Goal: Task Accomplishment & Management: Use online tool/utility

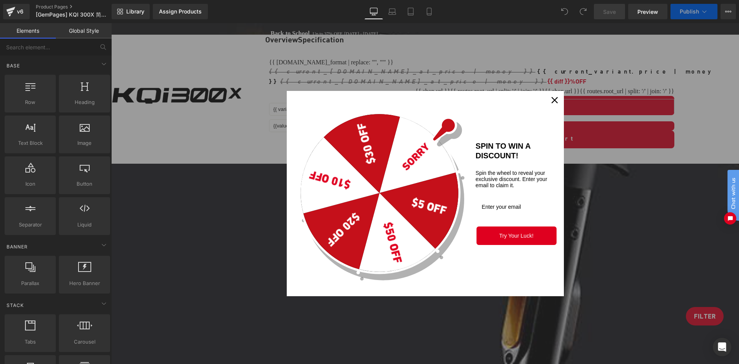
click at [608, 107] on div "Marketing offer form" at bounding box center [424, 193] width 627 height 340
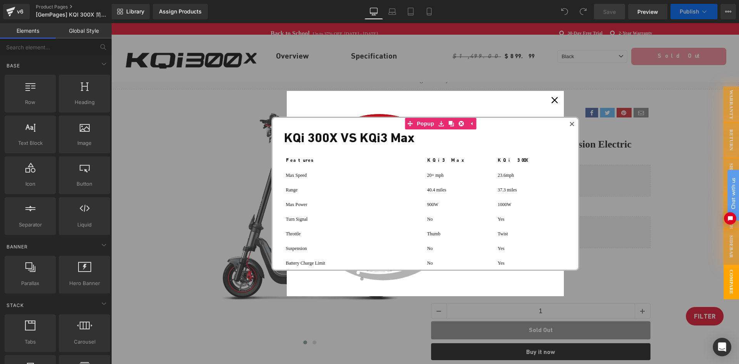
click at [575, 125] on div at bounding box center [571, 123] width 9 height 9
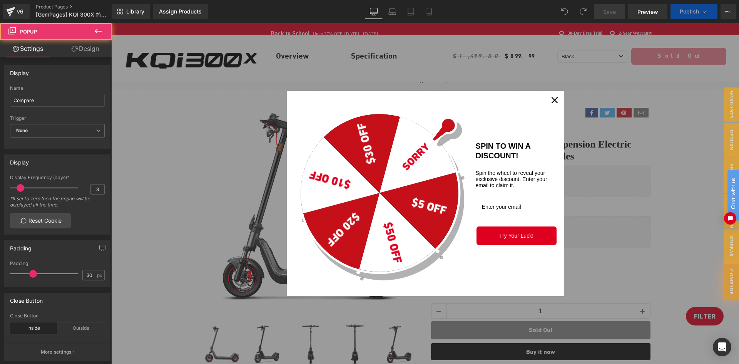
click at [557, 102] on icon "close icon" at bounding box center [554, 100] width 6 height 6
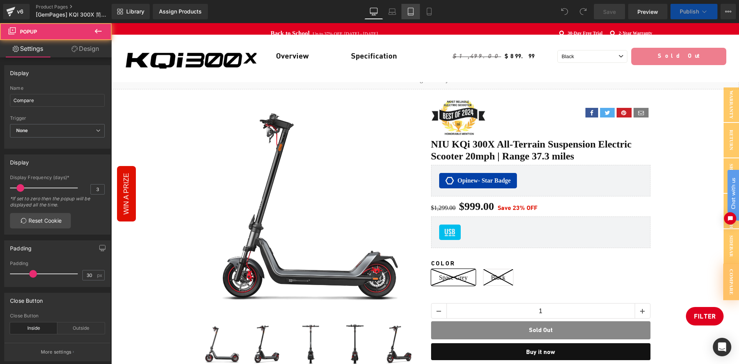
click at [649, 11] on span "Preview" at bounding box center [647, 12] width 21 height 8
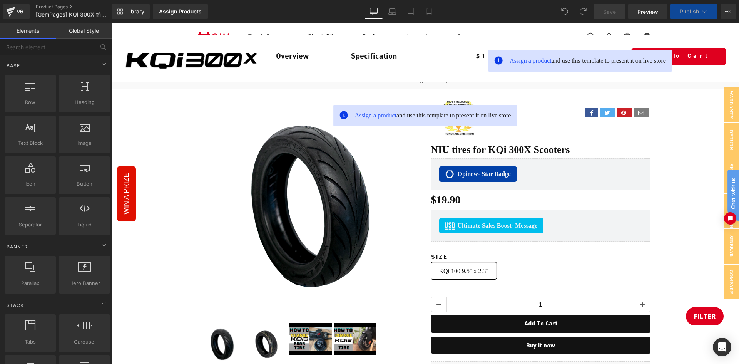
click at [129, 78] on div "Image Row Overview Text Block Specification Text Block Row Assign a product and…" at bounding box center [424, 58] width 627 height 47
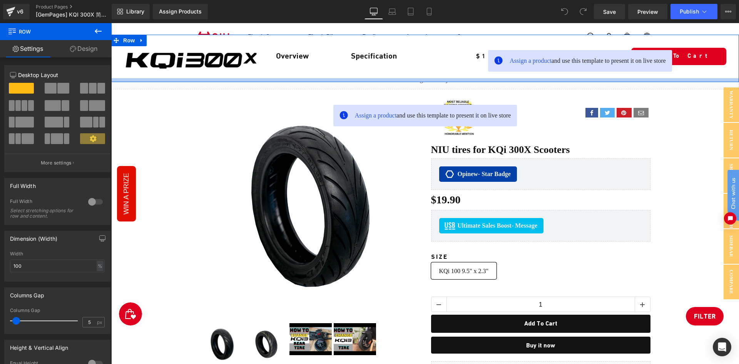
click at [117, 78] on div "Image Row Overview Text Block Specification Text Block Row Assign a product and…" at bounding box center [425, 56] width 624 height 43
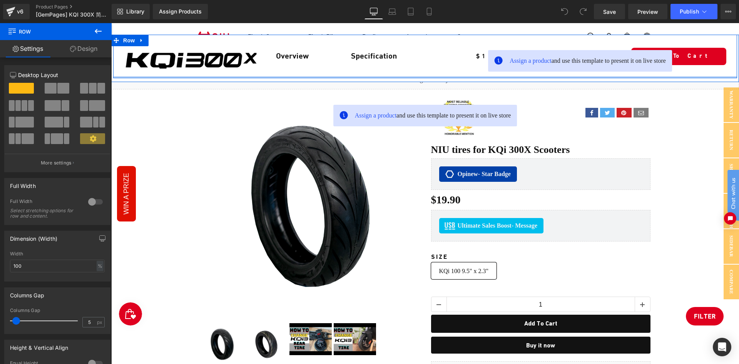
click at [117, 78] on div at bounding box center [425, 77] width 624 height 2
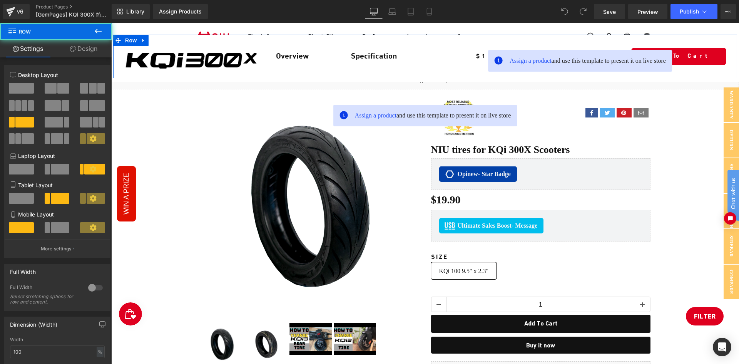
click at [78, 50] on link "Design" at bounding box center [84, 48] width 56 height 17
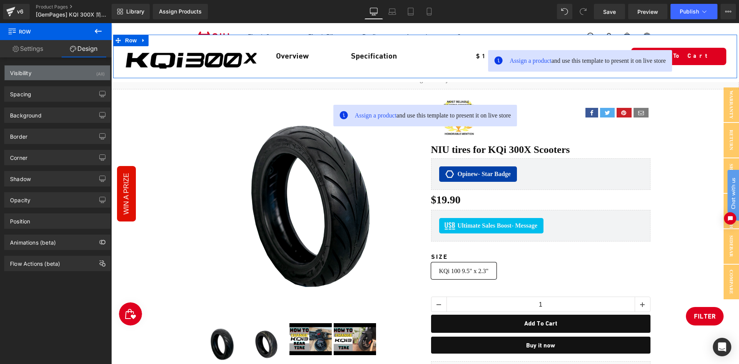
click at [36, 71] on div "Visibility (All)" at bounding box center [57, 72] width 105 height 15
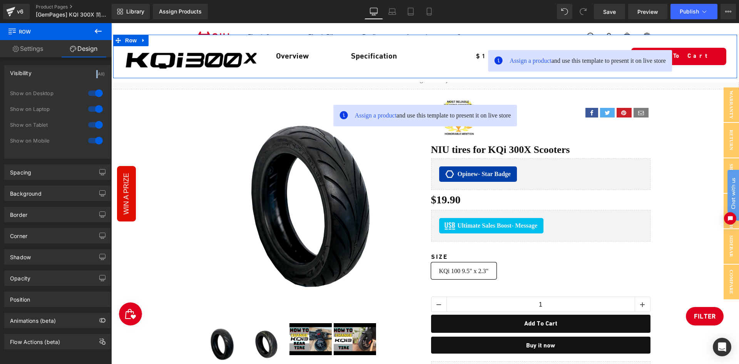
click at [36, 71] on div "Visibility (All)" at bounding box center [57, 72] width 105 height 15
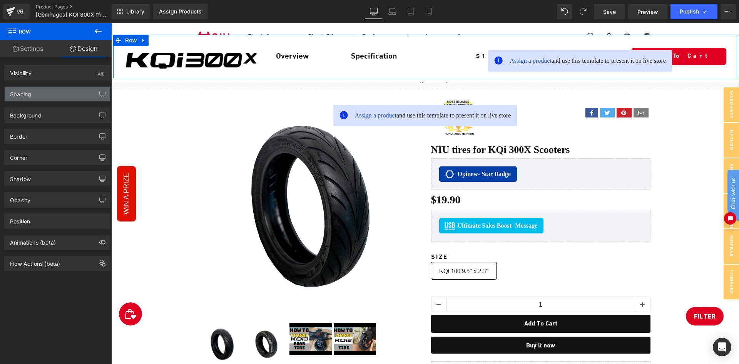
click at [31, 95] on div "Spacing" at bounding box center [20, 92] width 21 height 11
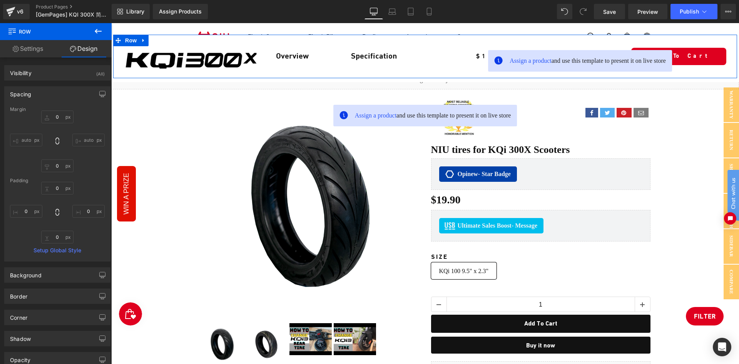
click at [31, 95] on div "Spacing" at bounding box center [20, 92] width 21 height 11
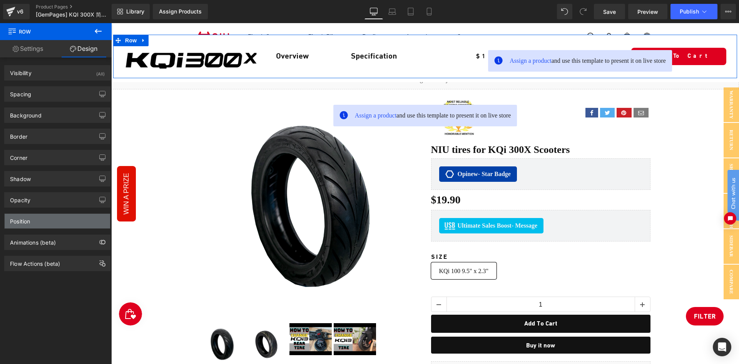
click at [34, 223] on div "Position" at bounding box center [57, 221] width 105 height 15
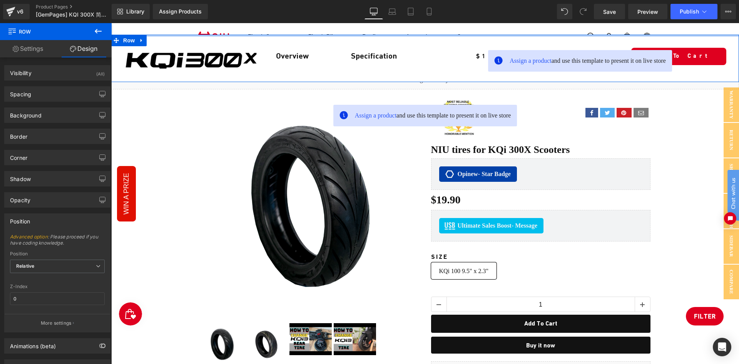
click at [184, 36] on div at bounding box center [424, 36] width 627 height 2
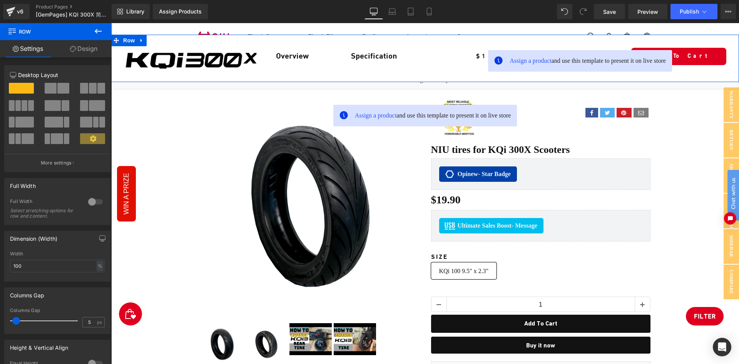
click at [78, 50] on link "Design" at bounding box center [84, 48] width 56 height 17
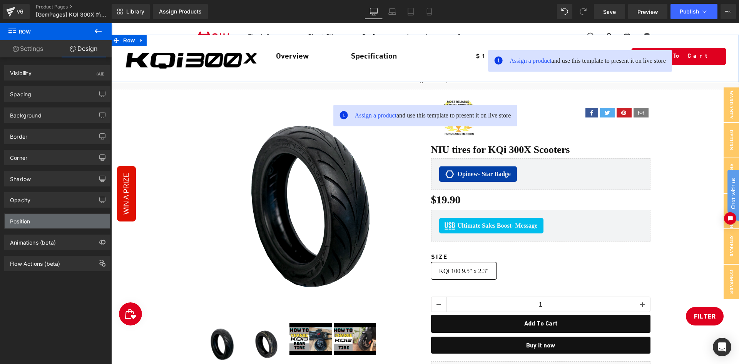
click at [42, 221] on div "Position" at bounding box center [57, 221] width 105 height 15
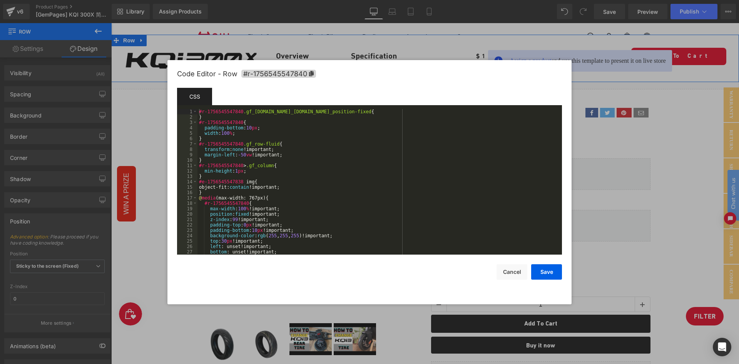
click at [133, 72] on body "You are previewing how the will restyle your page. You can not edit Elements in…" at bounding box center [369, 182] width 739 height 364
drag, startPoint x: 512, startPoint y: 274, endPoint x: 511, endPoint y: 261, distance: 12.3
click at [512, 272] on button "Cancel" at bounding box center [511, 271] width 31 height 15
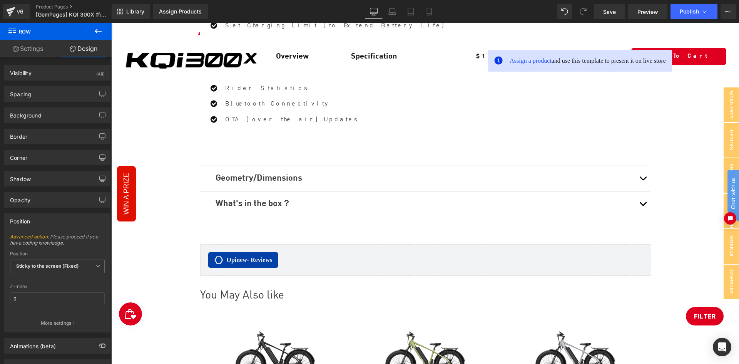
scroll to position [3681, 0]
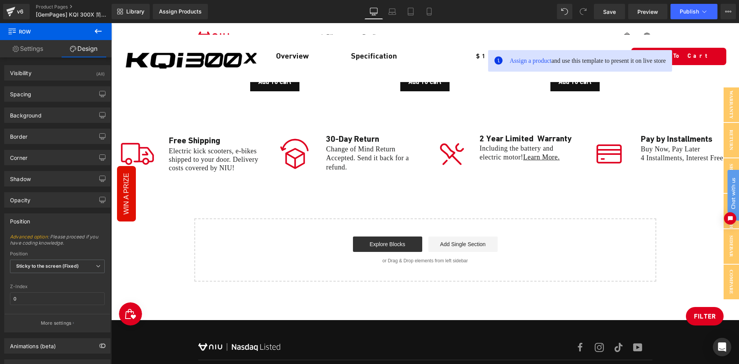
click at [97, 31] on icon at bounding box center [98, 31] width 7 height 5
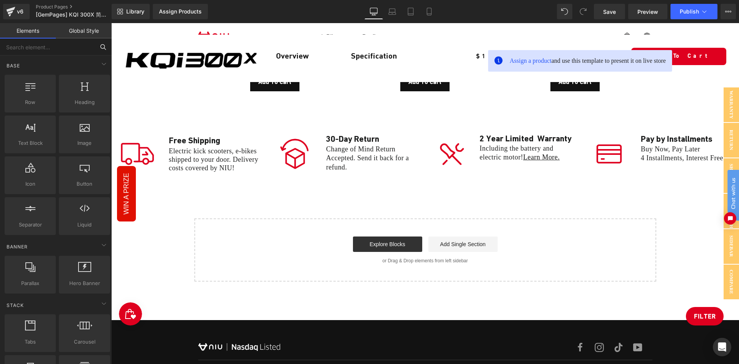
click at [49, 52] on input "text" at bounding box center [47, 46] width 95 height 17
type input "li"
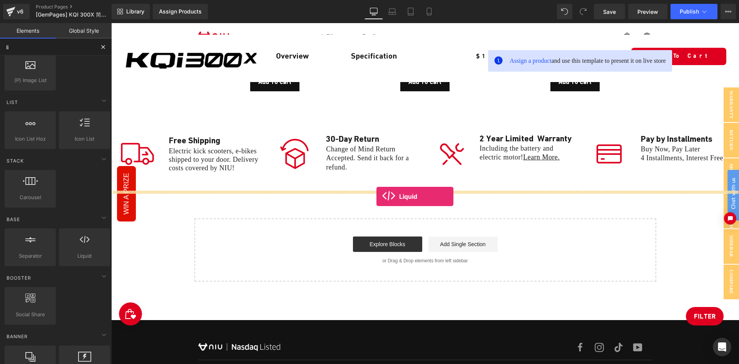
scroll to position [3592, 0]
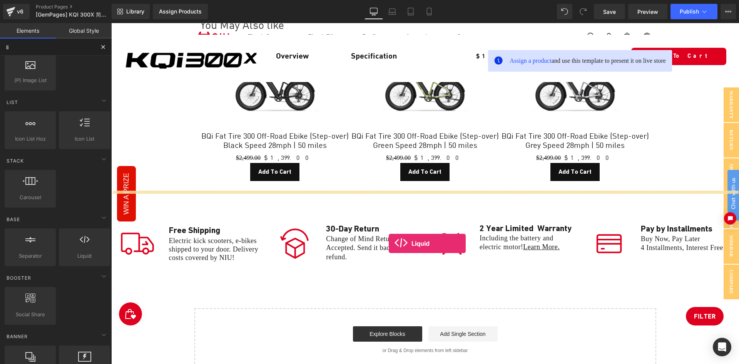
drag, startPoint x: 196, startPoint y: 267, endPoint x: 389, endPoint y: 243, distance: 194.2
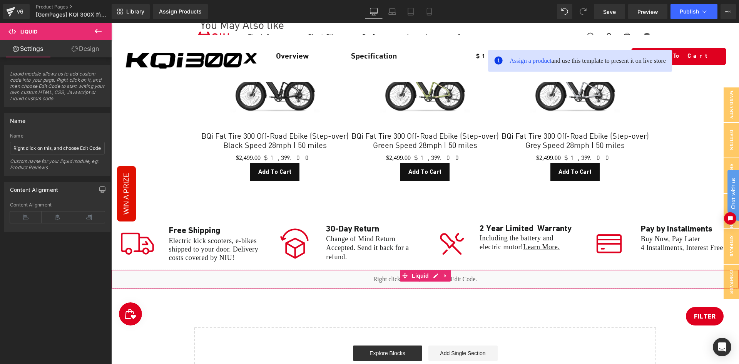
click at [289, 269] on div "Liquid" at bounding box center [424, 278] width 627 height 19
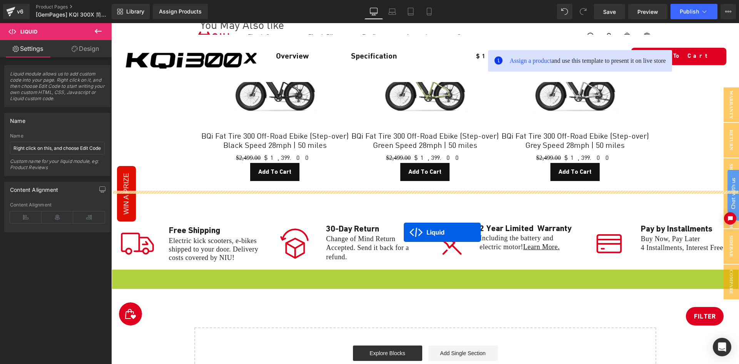
drag, startPoint x: 402, startPoint y: 197, endPoint x: 404, endPoint y: 232, distance: 35.0
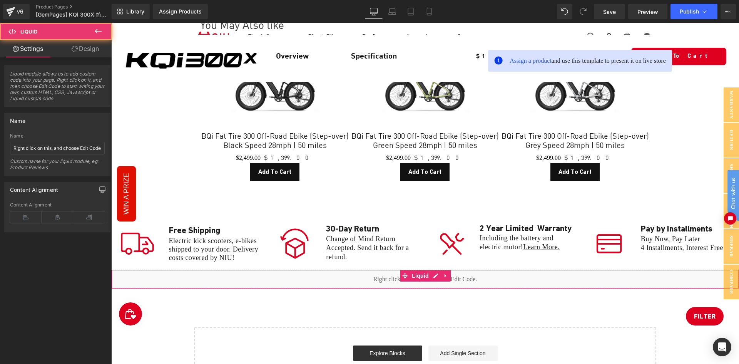
click at [347, 269] on div "Liquid" at bounding box center [424, 278] width 627 height 19
click at [50, 144] on input "Right click on this, and choose Edit Code." at bounding box center [57, 148] width 95 height 13
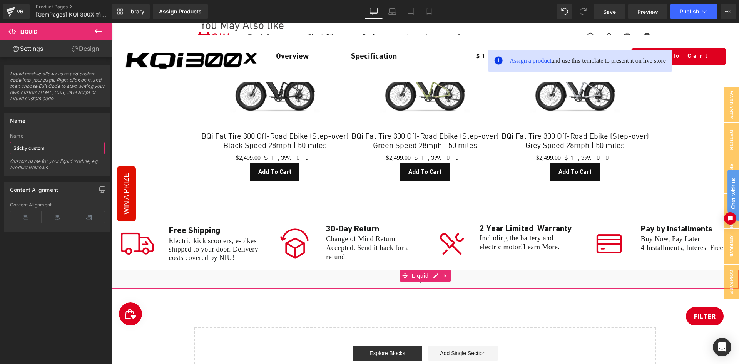
click at [13, 149] on input "Sticky custom" at bounding box center [57, 148] width 95 height 13
type input "GP Sticky custom"
click at [44, 260] on div "Liquid module allows us to add custom code into your page. Right click on it, a…" at bounding box center [57, 212] width 115 height 310
click at [437, 269] on div "Liquid" at bounding box center [424, 278] width 627 height 19
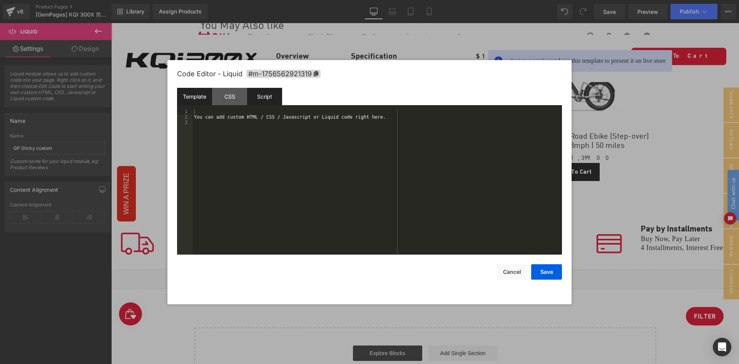
click at [280, 102] on div "Script" at bounding box center [264, 96] width 35 height 17
click at [293, 131] on div "( function ( jQuery ) { // var $module = jQuery('#m-1756562921319').children('.…" at bounding box center [376, 187] width 369 height 156
click at [514, 274] on button "Cancel" at bounding box center [511, 271] width 31 height 15
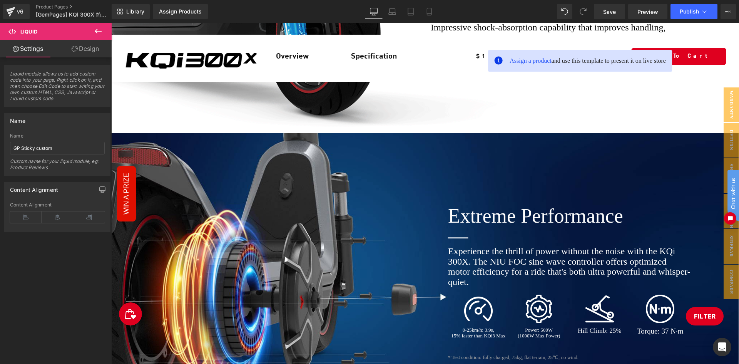
scroll to position [1348, 0]
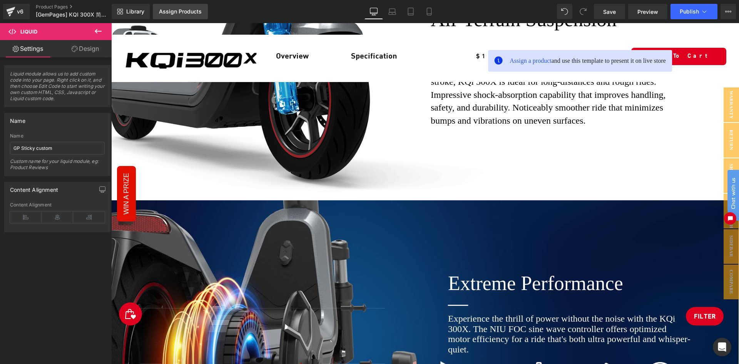
click at [195, 13] on div "Assign Products" at bounding box center [180, 11] width 43 height 6
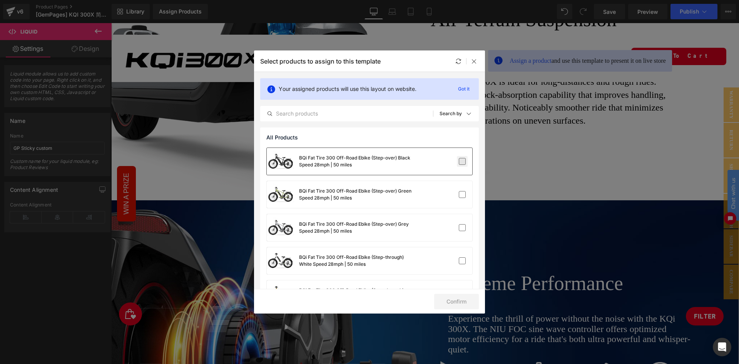
click at [461, 161] on label at bounding box center [462, 161] width 7 height 7
click at [462, 161] on input "checkbox" at bounding box center [462, 161] width 0 height 0
click at [452, 304] on button "Confirm" at bounding box center [456, 301] width 45 height 15
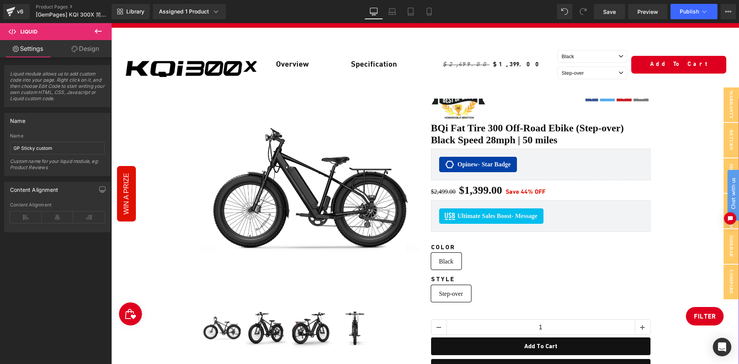
scroll to position [0, 0]
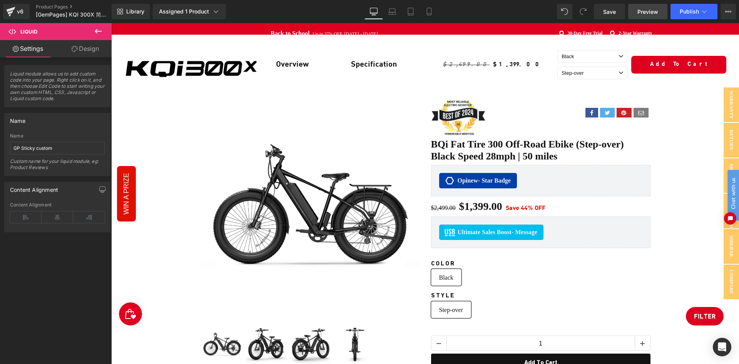
click at [637, 8] on span "Preview" at bounding box center [647, 12] width 21 height 8
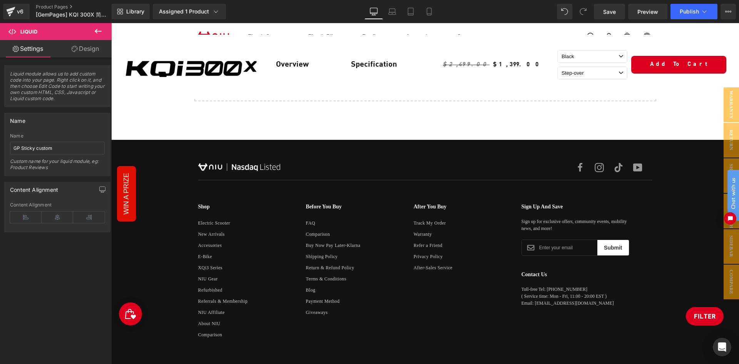
scroll to position [3650, 0]
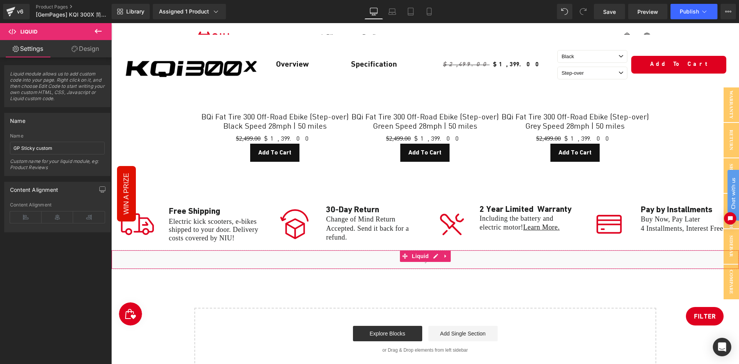
click at [393, 250] on div "Liquid" at bounding box center [424, 259] width 627 height 19
click at [437, 250] on div "Liquid" at bounding box center [424, 259] width 627 height 19
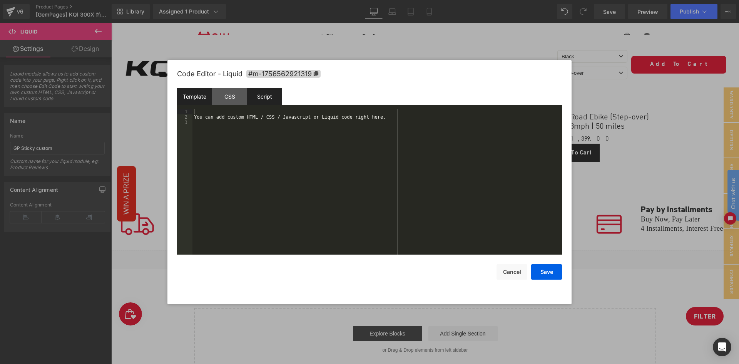
click at [252, 97] on div "Script" at bounding box center [264, 96] width 35 height 17
click at [200, 117] on div "( function ( jQuery ) { // var $module = jQuery('#m-1756562921319').children('.…" at bounding box center [376, 187] width 369 height 156
click at [345, 117] on div "( function ( jQuery ) { // var $module = jQuery('#m-1756562921319').children('.…" at bounding box center [376, 187] width 369 height 156
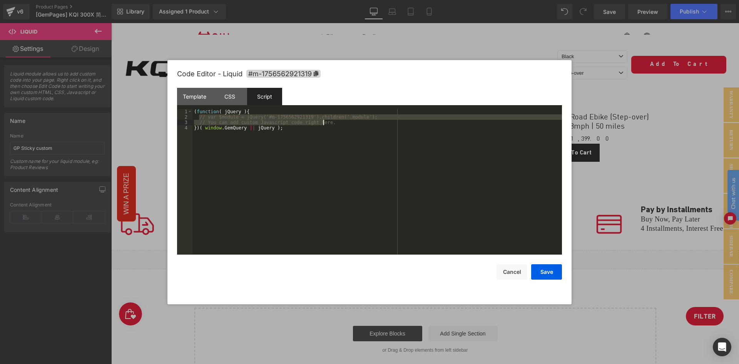
click at [340, 121] on div "( function ( jQuery ) { // var $module = jQuery('#m-1756562921319').children('.…" at bounding box center [376, 187] width 369 height 156
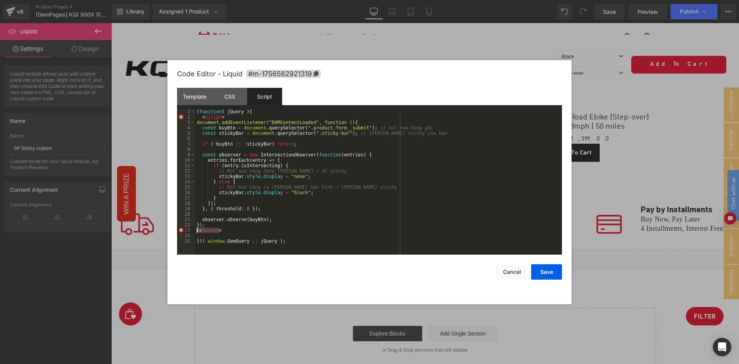
drag, startPoint x: 222, startPoint y: 229, endPoint x: 187, endPoint y: 228, distance: 35.4
click at [187, 228] on pre "1 2 3 4 5 6 7 8 9 10 11 12 13 14 15 16 17 18 19 20 21 22 23 24 25 ( function ( …" at bounding box center [369, 181] width 385 height 145
drag, startPoint x: 228, startPoint y: 116, endPoint x: 191, endPoint y: 116, distance: 36.5
click at [191, 116] on pre "1 2 3 4 5 6 7 8 9 10 11 12 13 14 15 16 17 18 19 20 21 22 23 24 ( function ( jQu…" at bounding box center [369, 181] width 385 height 145
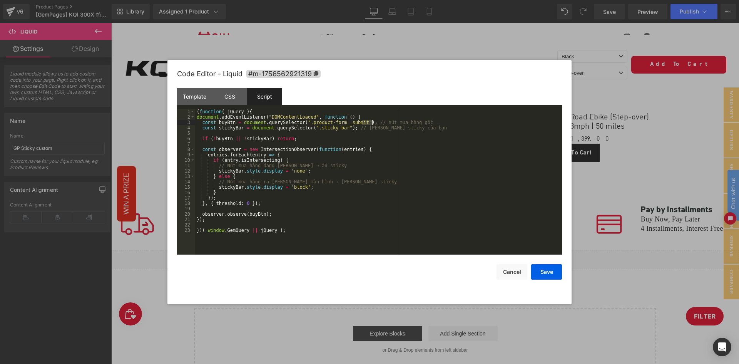
drag, startPoint x: 382, startPoint y: 120, endPoint x: 439, endPoint y: 120, distance: 57.3
click at [439, 120] on div "( function ( jQuery ) { document . addEventListener ( "DOMContentLoaded" , func…" at bounding box center [378, 187] width 367 height 156
drag, startPoint x: 342, startPoint y: 128, endPoint x: 408, endPoint y: 127, distance: 66.2
click at [408, 127] on div "( function ( jQuery ) { document . addEventListener ( "DOMContentLoaded" , func…" at bounding box center [378, 187] width 367 height 156
drag, startPoint x: 357, startPoint y: 137, endPoint x: 351, endPoint y: 130, distance: 9.5
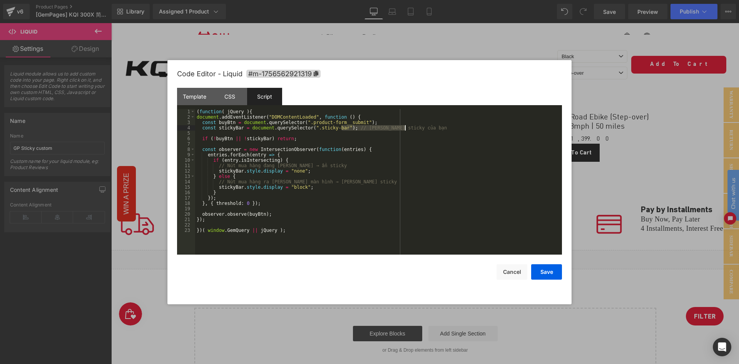
click at [357, 137] on div "( function ( jQuery ) { document . addEventListener ( "DOMContentLoaded" , func…" at bounding box center [378, 187] width 367 height 156
drag, startPoint x: 344, startPoint y: 128, endPoint x: 431, endPoint y: 128, distance: 86.2
click at [431, 128] on div "( function ( jQuery ) { document . addEventListener ( "DOMContentLoaded" , func…" at bounding box center [378, 187] width 367 height 156
drag, startPoint x: 291, startPoint y: 166, endPoint x: 185, endPoint y: 166, distance: 106.6
click at [185, 166] on pre "1 2 3 4 5 6 7 8 9 10 11 12 13 14 15 16 17 18 19 20 21 22 23 ( function ( jQuery…" at bounding box center [369, 181] width 385 height 145
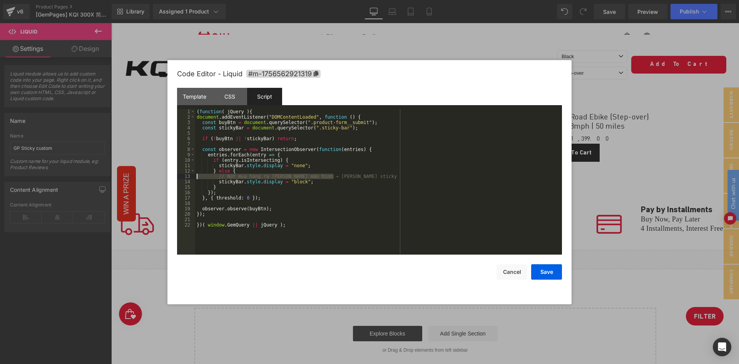
drag, startPoint x: 339, startPoint y: 177, endPoint x: 175, endPoint y: 175, distance: 164.3
click at [175, 175] on div "Code Editor - Liquid #m-1756562921319 Template CSS Script Data 1 2 3 You can ad…" at bounding box center [369, 182] width 404 height 244
click at [303, 122] on div "( function ( jQuery ) { document . addEventListener ( "DOMContentLoaded" , func…" at bounding box center [378, 187] width 367 height 156
click at [354, 122] on div "( function ( jQuery ) { document . addEventListener ( "DOMContentLoaded" , func…" at bounding box center [378, 187] width 367 height 156
click at [301, 123] on div "( function ( jQuery ) { document . addEventListener ( "DOMContentLoaded" , func…" at bounding box center [378, 187] width 367 height 156
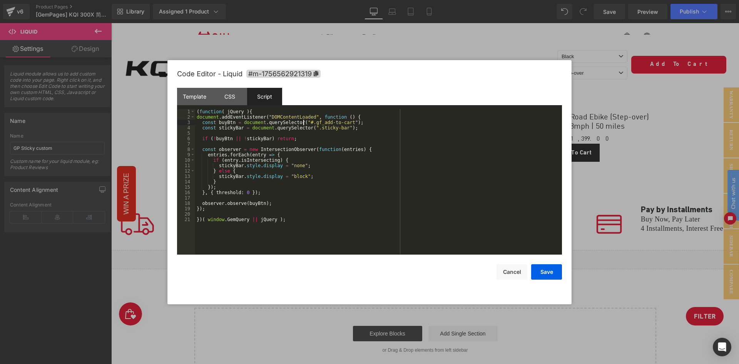
paste textarea
click at [289, 207] on div "( function ( jQuery ) { document . addEventListener ( "DOMContentLoaded" , func…" at bounding box center [378, 187] width 367 height 156
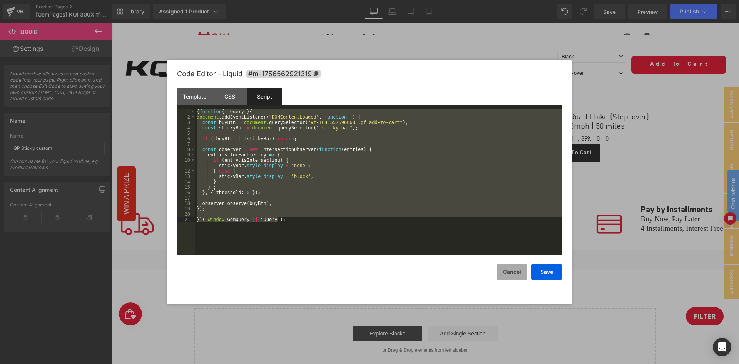
click at [507, 272] on button "Cancel" at bounding box center [511, 271] width 31 height 15
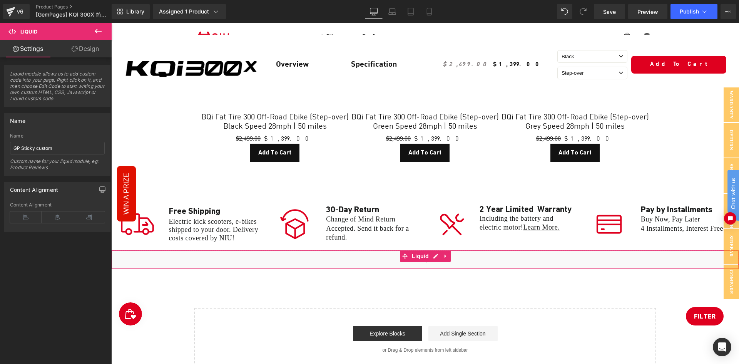
click at [510, 250] on div "Liquid" at bounding box center [424, 259] width 627 height 19
click at [446, 253] on icon at bounding box center [445, 256] width 5 height 6
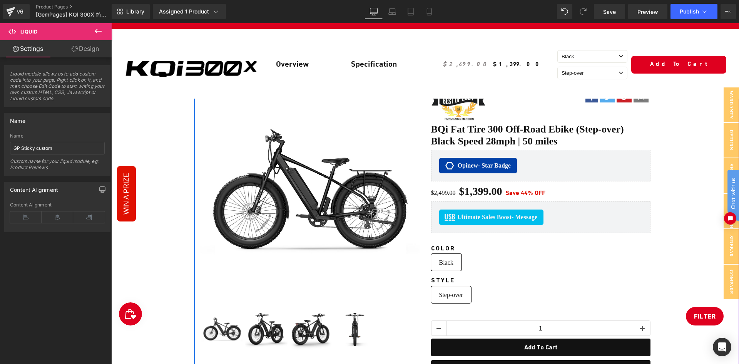
scroll to position [0, 0]
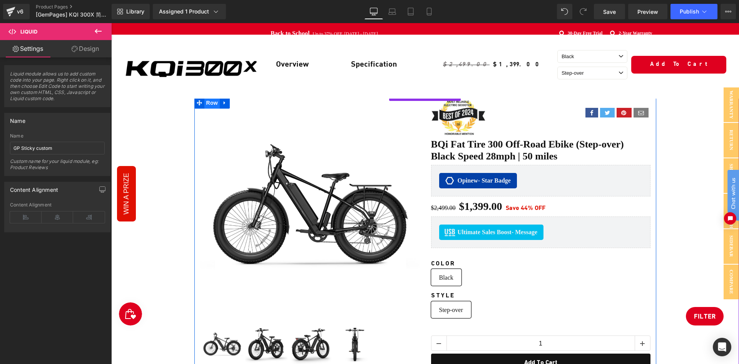
click at [209, 100] on span "Row" at bounding box center [211, 103] width 15 height 12
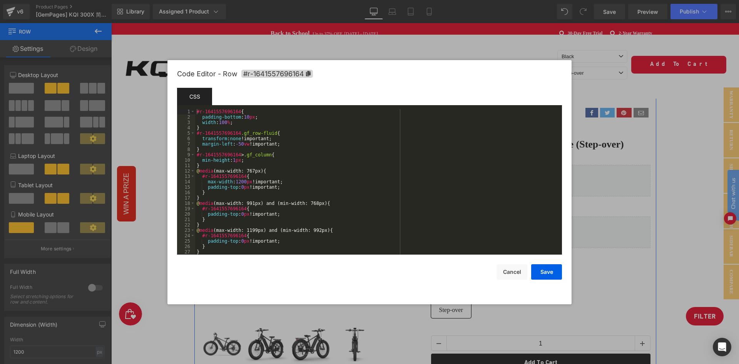
click at [221, 0] on div "Row You are previewing how the will restyle your page. You can not edit Element…" at bounding box center [369, 0] width 739 height 0
drag, startPoint x: 510, startPoint y: 270, endPoint x: 510, endPoint y: 260, distance: 9.6
click at [510, 269] on button "Cancel" at bounding box center [511, 271] width 31 height 15
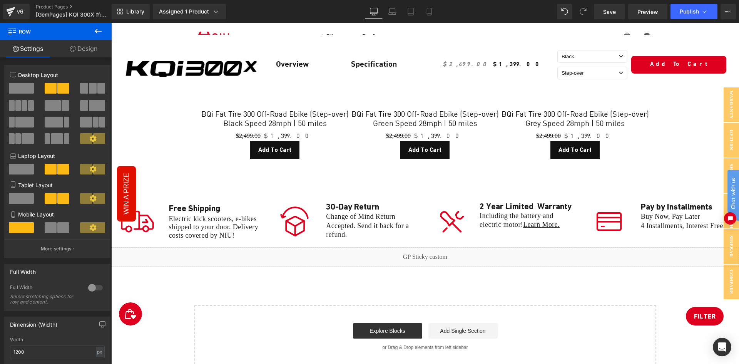
scroll to position [3681, 0]
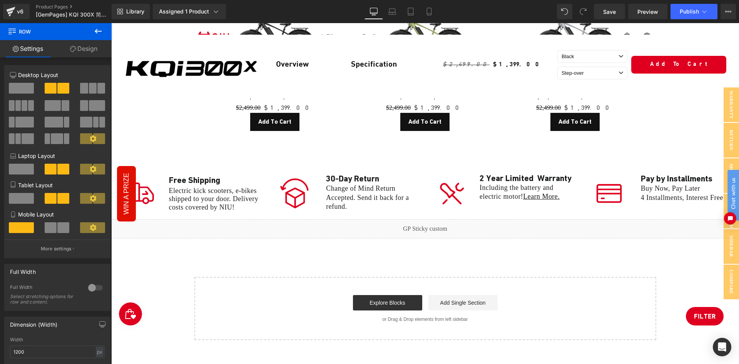
click at [416, 219] on div "Liquid" at bounding box center [424, 228] width 627 height 19
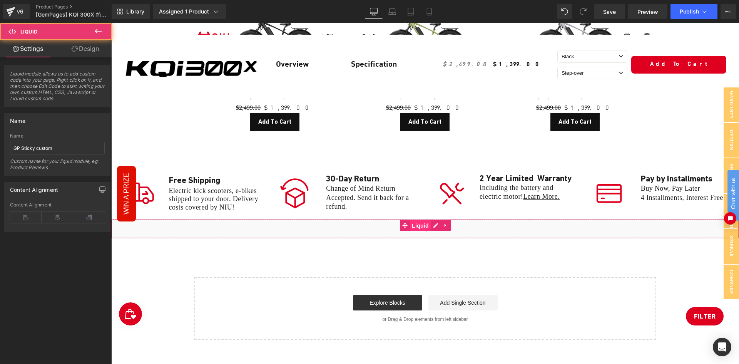
click at [403, 219] on link "Liquid" at bounding box center [415, 225] width 31 height 12
click at [411, 219] on span "Liquid" at bounding box center [420, 225] width 21 height 12
click at [429, 220] on span "Liquid" at bounding box center [420, 226] width 21 height 12
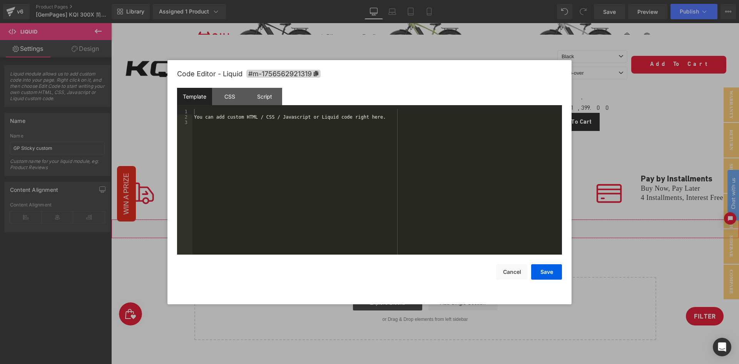
click at [434, 219] on div "Liquid" at bounding box center [424, 228] width 627 height 19
click at [272, 93] on div "Script" at bounding box center [264, 96] width 35 height 17
click at [265, 159] on div "( function ( jQuery ) { // var $module = jQuery('#m-1756562921319').children('.…" at bounding box center [376, 187] width 369 height 156
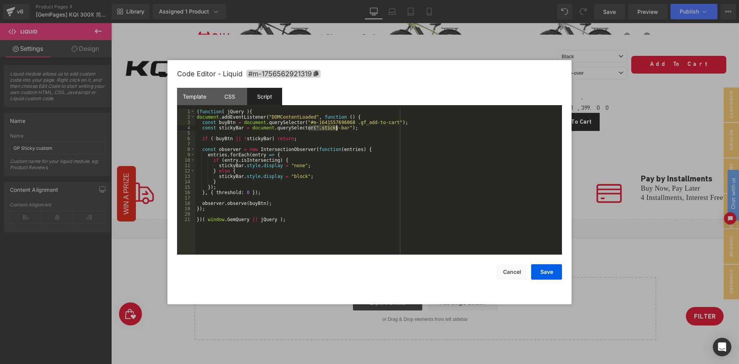
drag, startPoint x: 311, startPoint y: 127, endPoint x: 336, endPoint y: 128, distance: 25.4
click at [336, 128] on div "( function ( jQuery ) { document . addEventListener ( "DOMContentLoaded" , func…" at bounding box center [378, 187] width 367 height 156
drag, startPoint x: 547, startPoint y: 269, endPoint x: 364, endPoint y: 205, distance: 193.2
click at [547, 269] on button "Save" at bounding box center [546, 271] width 31 height 15
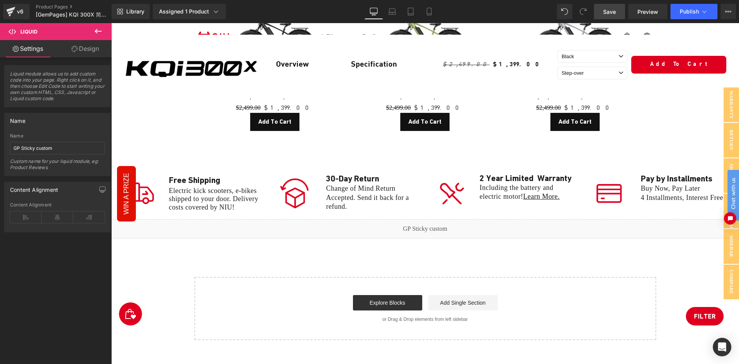
click at [612, 13] on span "Save" at bounding box center [609, 12] width 13 height 8
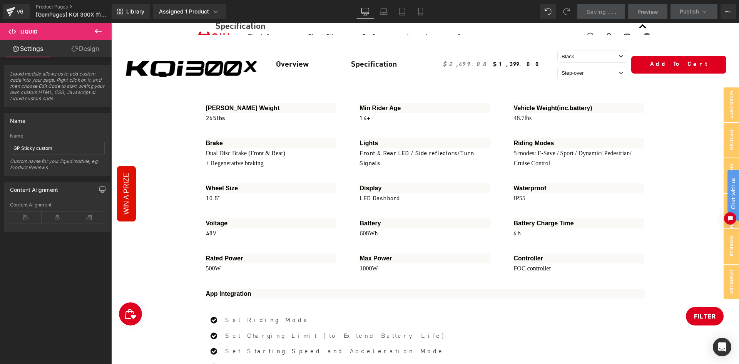
scroll to position [2962, 0]
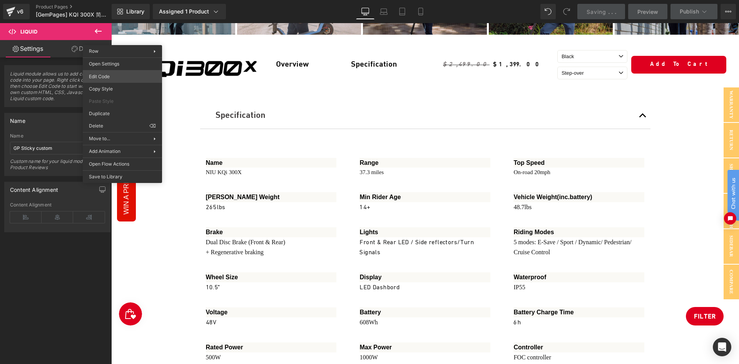
click at [113, 77] on body "Liquid You are previewing how the will restyle your page. You can not edit Elem…" at bounding box center [369, 182] width 739 height 364
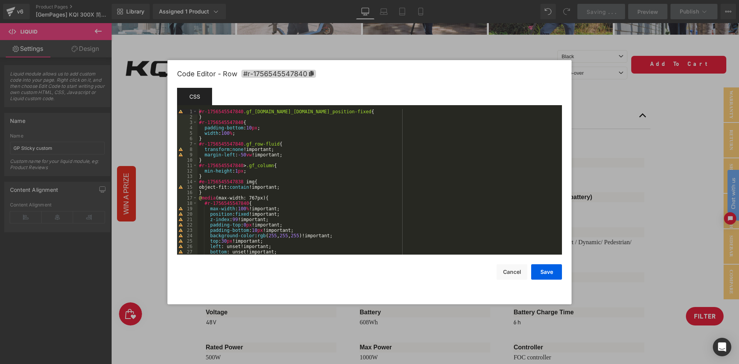
click at [422, 35] on div at bounding box center [369, 182] width 739 height 364
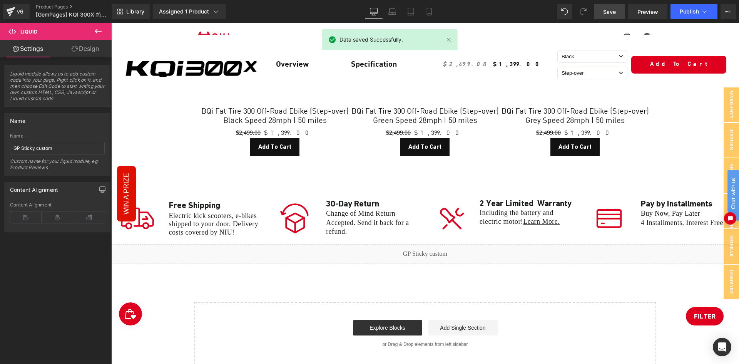
scroll to position [3650, 0]
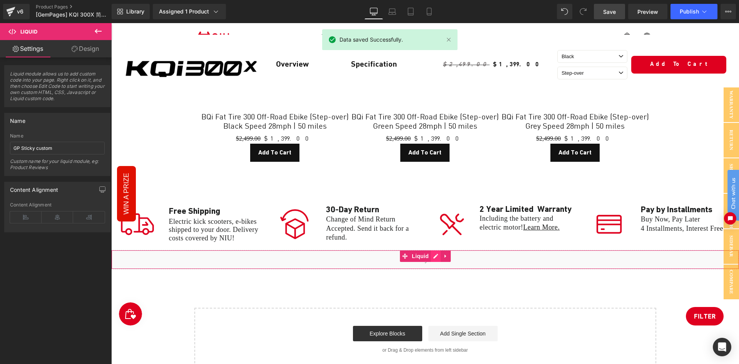
click at [434, 250] on div "Liquid" at bounding box center [424, 259] width 627 height 19
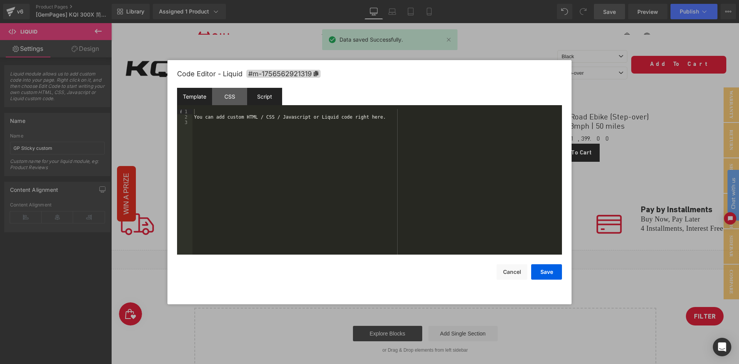
click at [259, 94] on div "Script" at bounding box center [264, 96] width 35 height 17
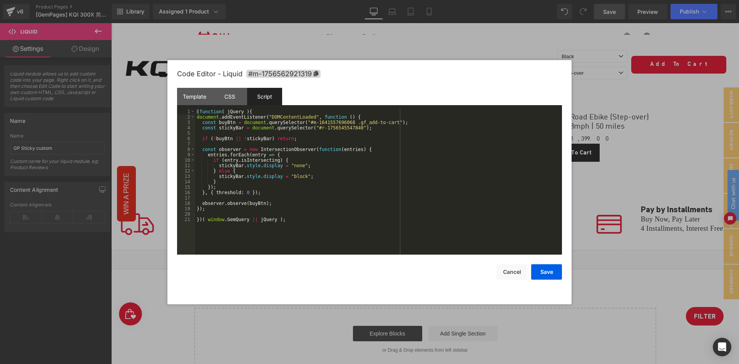
click at [284, 222] on div "( function ( jQuery ) { document . addEventListener ( "DOMContentLoaded" , func…" at bounding box center [378, 187] width 367 height 156
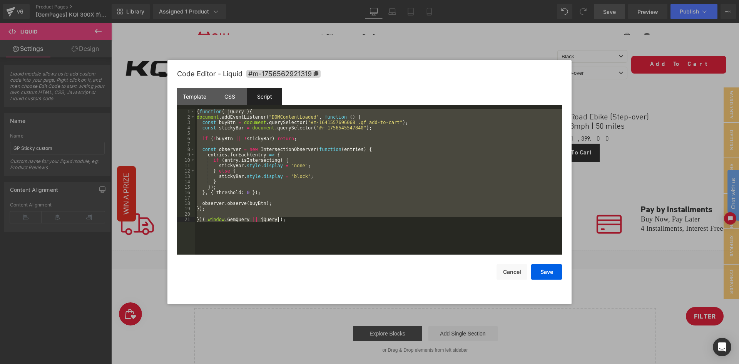
click at [300, 190] on div "( function ( jQuery ) { document . addEventListener ( "DOMContentLoaded" , func…" at bounding box center [378, 181] width 367 height 145
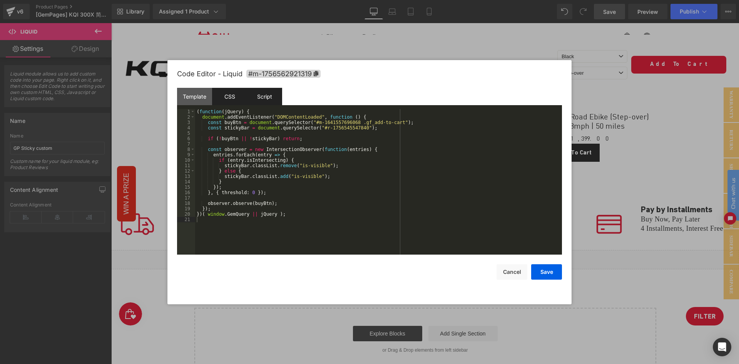
click at [235, 98] on div "CSS" at bounding box center [229, 96] width 35 height 17
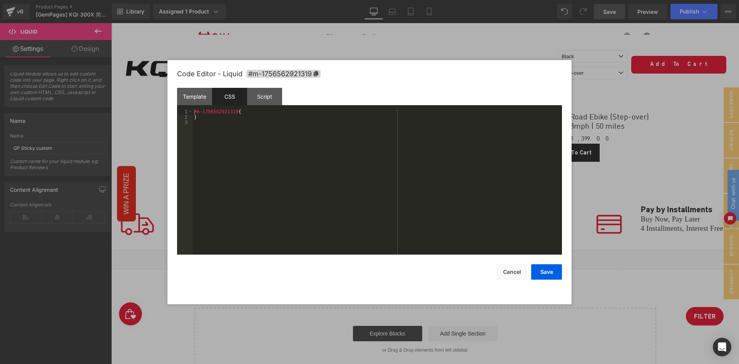
click at [267, 144] on div "#m-1756562921319 { }" at bounding box center [376, 187] width 369 height 156
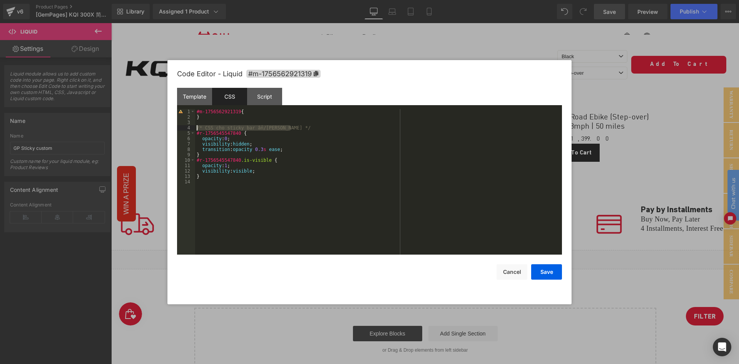
drag, startPoint x: 293, startPoint y: 128, endPoint x: 184, endPoint y: 127, distance: 108.9
click at [184, 127] on pre "1 2 3 4 5 6 7 8 9 10 11 12 13 14 #m-1756562921319 { } /* CSS cho sticky bar ẩn/…" at bounding box center [369, 181] width 385 height 145
click at [546, 270] on button "Save" at bounding box center [546, 271] width 31 height 15
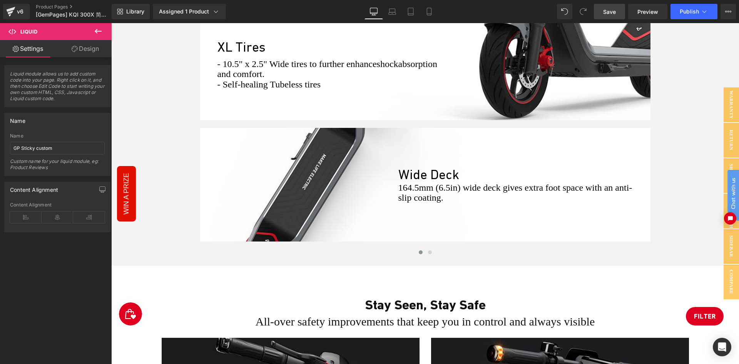
scroll to position [2124, 0]
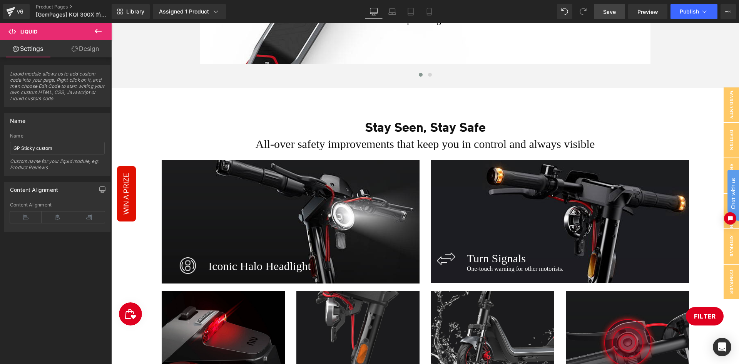
click at [606, 12] on span "Save" at bounding box center [609, 12] width 13 height 8
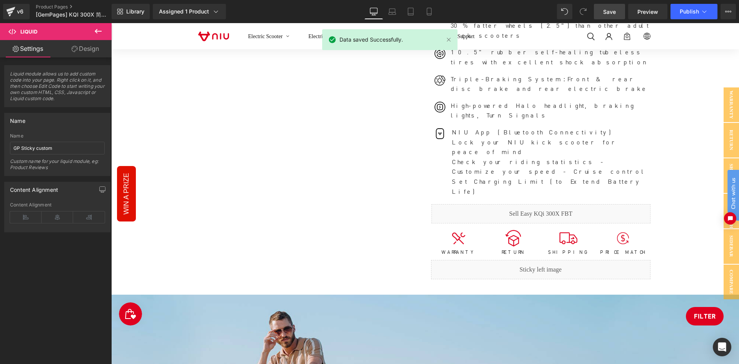
scroll to position [359, 0]
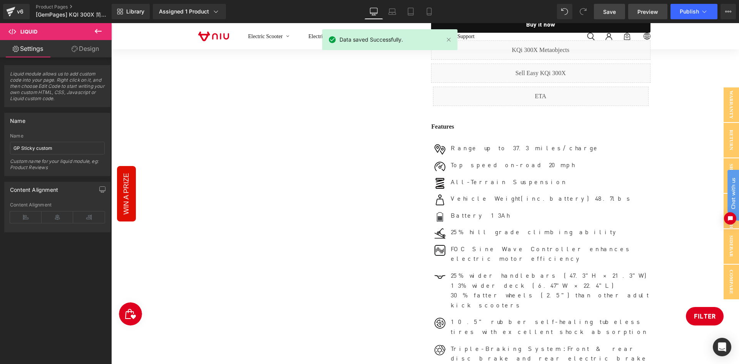
click at [638, 12] on span "Preview" at bounding box center [647, 12] width 21 height 8
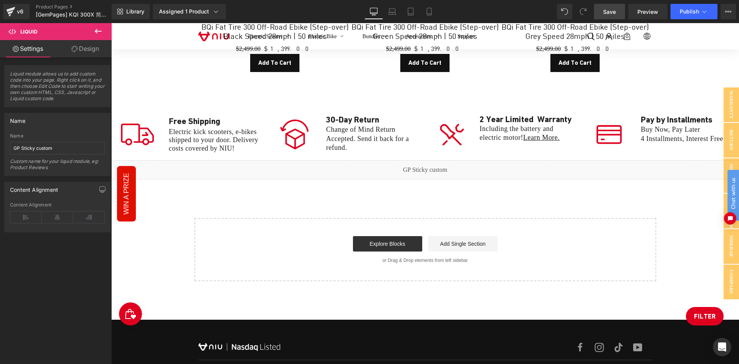
scroll to position [3650, 0]
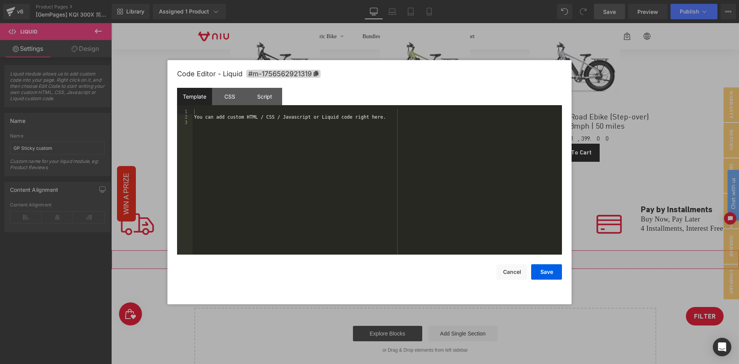
click at [432, 250] on div "Liquid" at bounding box center [424, 259] width 627 height 19
click at [244, 123] on div "You can add custom HTML / CSS / Javascript or Liquid code right here." at bounding box center [376, 187] width 369 height 156
drag, startPoint x: 228, startPoint y: 132, endPoint x: 166, endPoint y: 102, distance: 68.7
click at [179, 112] on pre "1 2 3 You can add custom HTML / CSS / Javascript or Liquid code right here. XXX…" at bounding box center [369, 181] width 385 height 145
click at [165, 100] on body "Liquid You are previewing how the will restyle your page. You can not edit Elem…" at bounding box center [369, 182] width 739 height 364
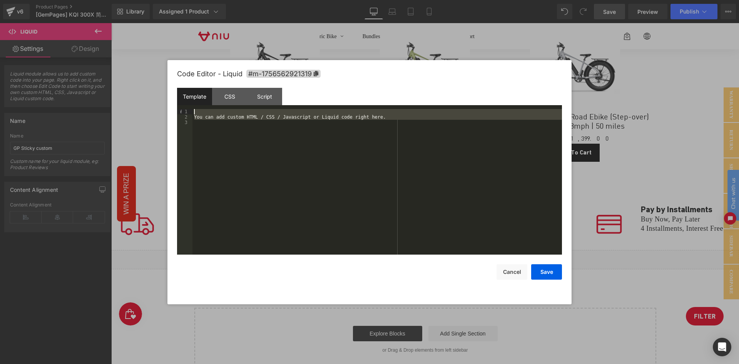
click at [263, 131] on div "You can add custom HTML / CSS / Javascript or Liquid code right here." at bounding box center [376, 181] width 369 height 145
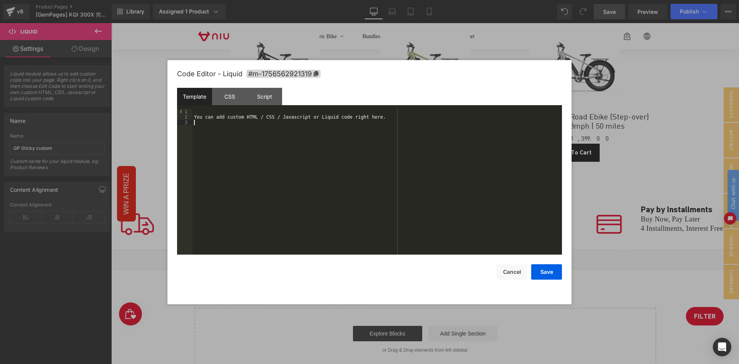
drag, startPoint x: 200, startPoint y: 107, endPoint x: 182, endPoint y: 97, distance: 20.5
click at [184, 97] on div "Template CSS Script Data 1 2 3 You can add custom HTML / CSS / Javascript or Li…" at bounding box center [369, 171] width 385 height 167
click at [261, 92] on div "Script" at bounding box center [264, 96] width 35 height 17
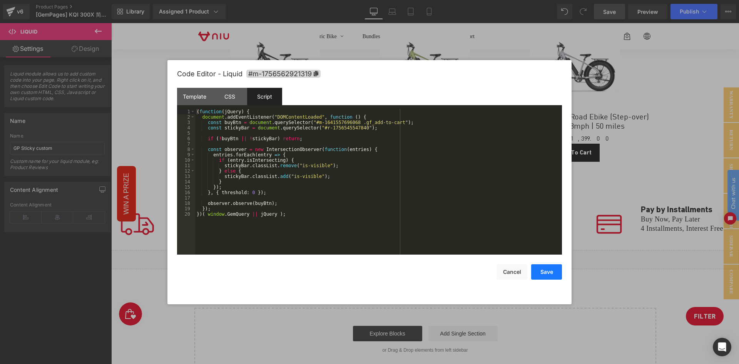
click at [551, 272] on button "Save" at bounding box center [546, 271] width 31 height 15
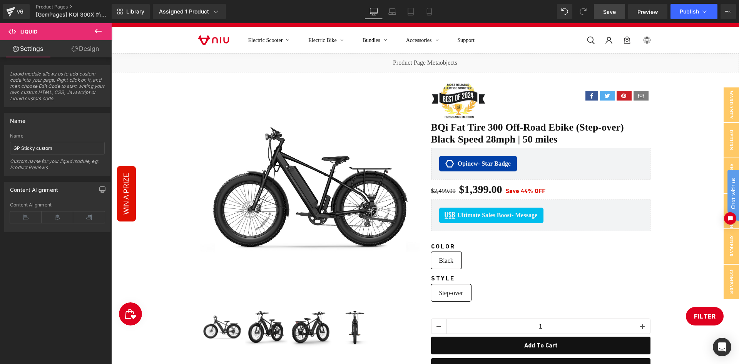
scroll to position [0, 0]
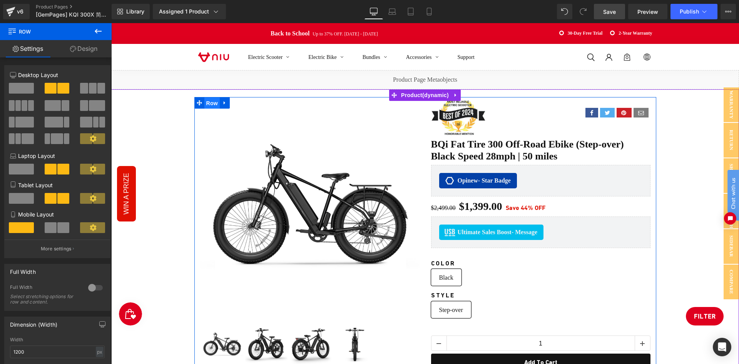
click at [212, 100] on span "Row" at bounding box center [211, 103] width 15 height 12
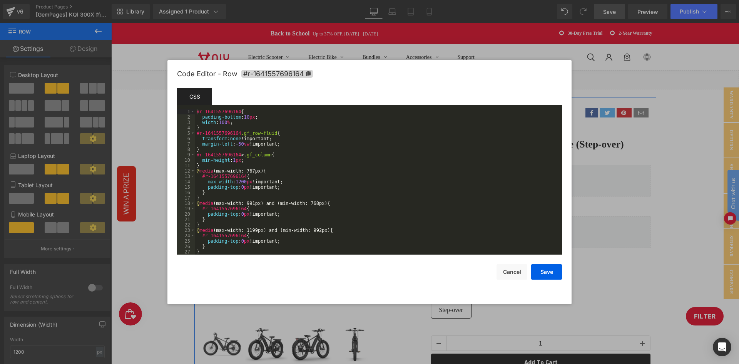
click at [222, 0] on div "Row You are previewing how the will restyle your page. You can not edit Element…" at bounding box center [369, 0] width 739 height 0
click at [309, 77] on span "#r-1641557696164" at bounding box center [277, 74] width 72 height 8
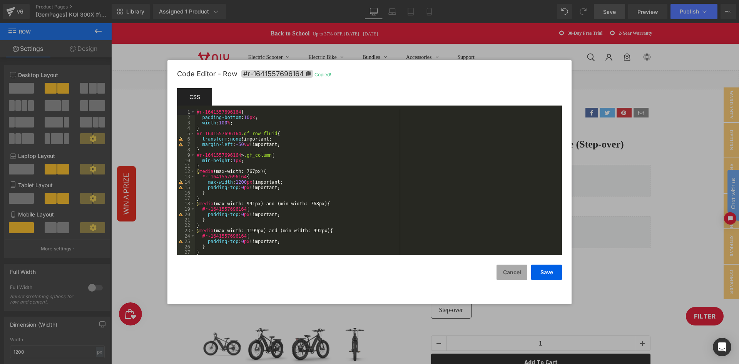
drag, startPoint x: 508, startPoint y: 269, endPoint x: 314, endPoint y: 223, distance: 199.2
click at [508, 269] on button "Cancel" at bounding box center [511, 271] width 31 height 15
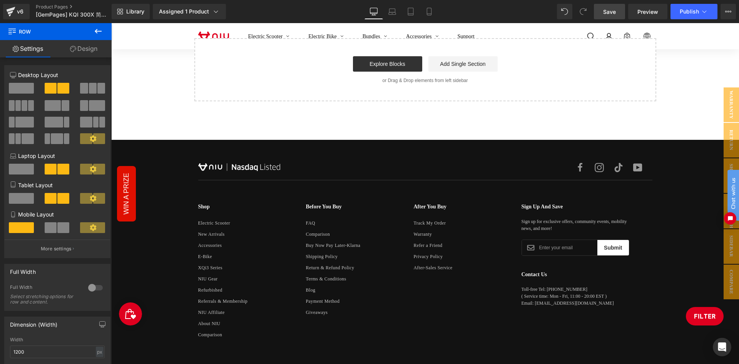
scroll to position [3650, 0]
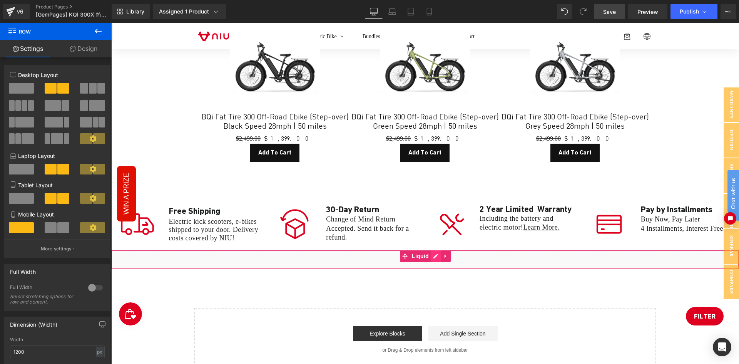
click at [436, 250] on div "Liquid" at bounding box center [424, 259] width 627 height 19
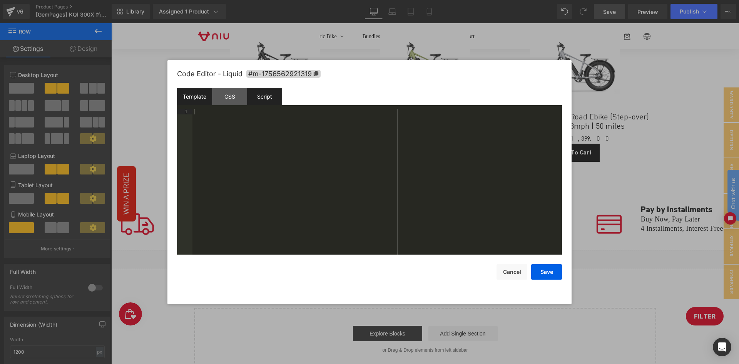
click at [271, 99] on div "Script" at bounding box center [264, 96] width 35 height 17
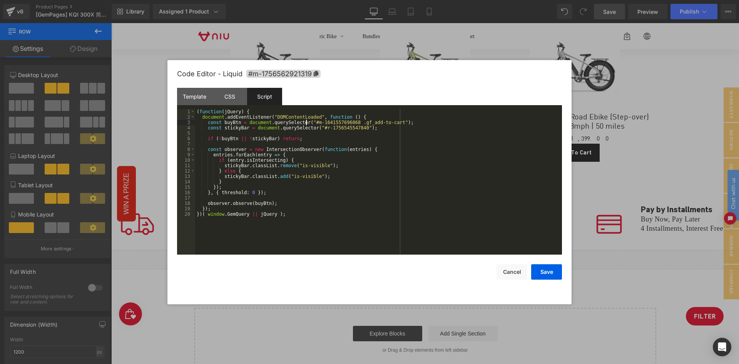
click at [306, 122] on div "( function ( jQuery ) { document . addEventListener ( "DOMContentLoaded" , func…" at bounding box center [378, 187] width 367 height 156
click at [346, 122] on div "( function ( jQuery ) { document . addEventListener ( "DOMContentLoaded" , func…" at bounding box center [378, 187] width 367 height 156
click at [547, 270] on button "Save" at bounding box center [546, 271] width 31 height 15
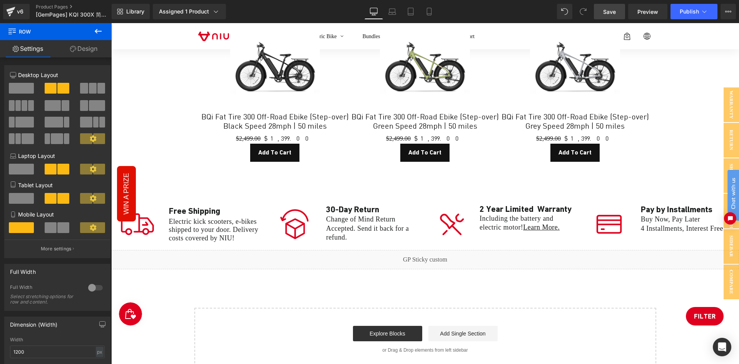
click at [618, 9] on link "Save" at bounding box center [609, 11] width 31 height 15
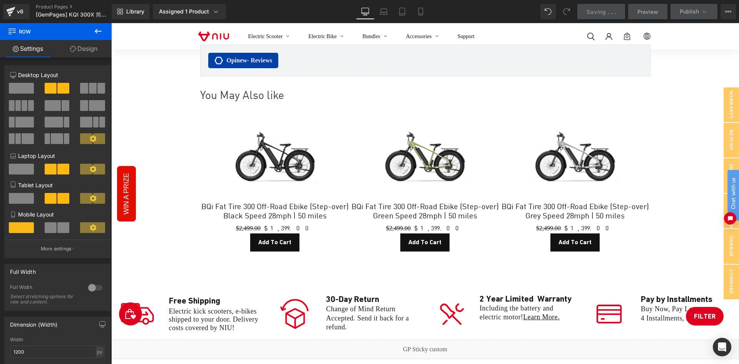
scroll to position [3381, 0]
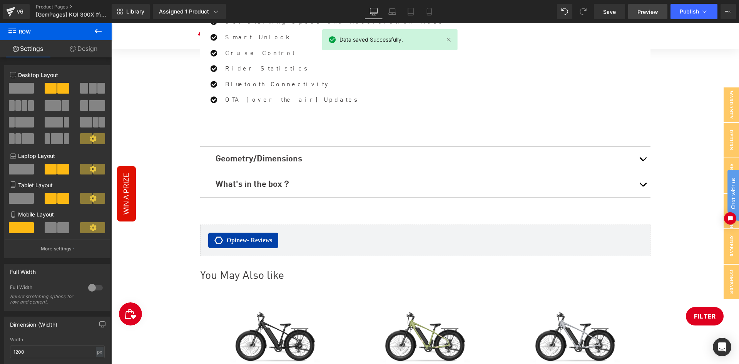
click at [635, 10] on link "Preview" at bounding box center [647, 11] width 39 height 15
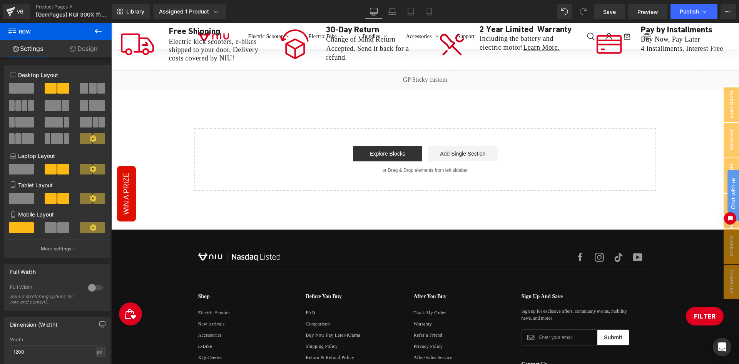
scroll to position [3650, 0]
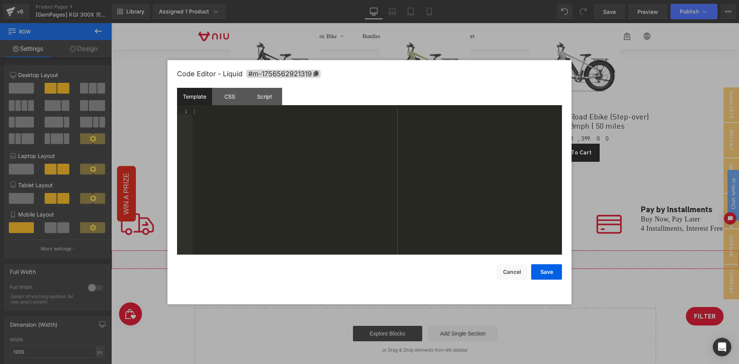
click at [438, 250] on div "Liquid" at bounding box center [424, 259] width 627 height 19
click at [269, 95] on div "Script" at bounding box center [264, 96] width 35 height 17
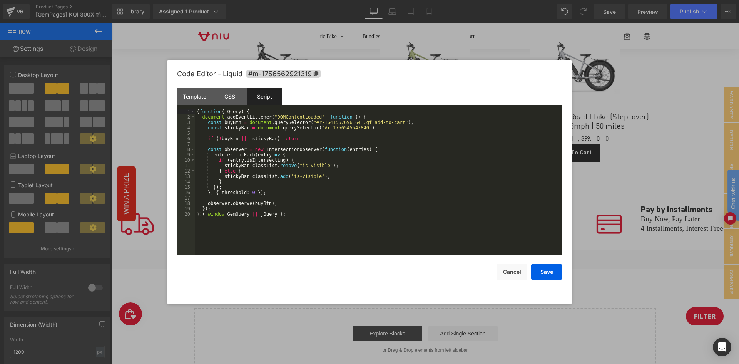
click at [294, 172] on div "( function ( jQuery ) { document . addEventListener ( "DOMContentLoaded" , func…" at bounding box center [378, 187] width 367 height 156
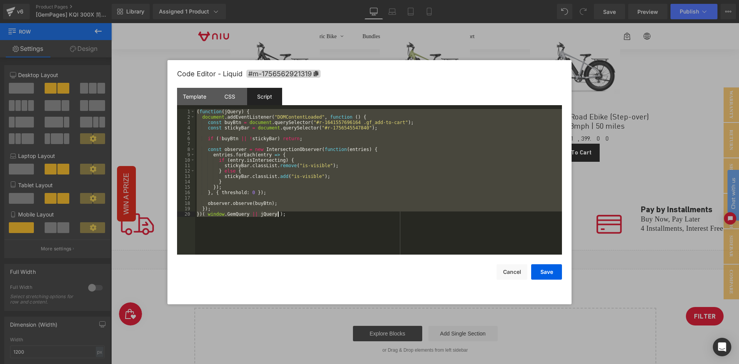
click at [316, 175] on div "( function ( jQuery ) { document . addEventListener ( "DOMContentLoaded" , func…" at bounding box center [378, 181] width 367 height 145
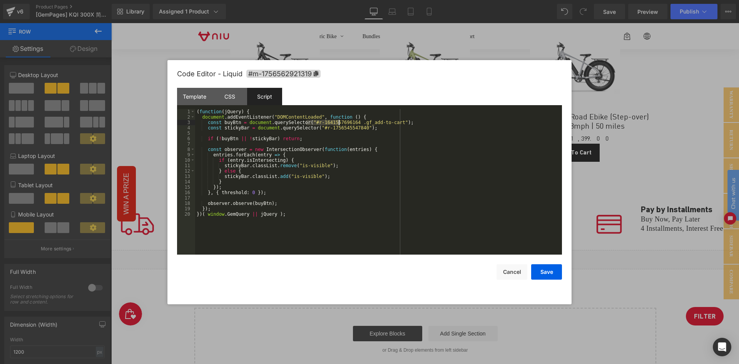
drag, startPoint x: 305, startPoint y: 122, endPoint x: 338, endPoint y: 121, distance: 32.4
click at [338, 121] on div "( function ( jQuery ) { document . addEventListener ( "DOMContentLoaded" , func…" at bounding box center [378, 187] width 367 height 156
drag, startPoint x: 346, startPoint y: 121, endPoint x: 309, endPoint y: 122, distance: 37.3
click at [309, 122] on div "( function ( jQuery ) { document . addEventListener ( "DOMContentLoaded" , func…" at bounding box center [378, 187] width 367 height 156
drag, startPoint x: 316, startPoint y: 129, endPoint x: 353, endPoint y: 127, distance: 37.0
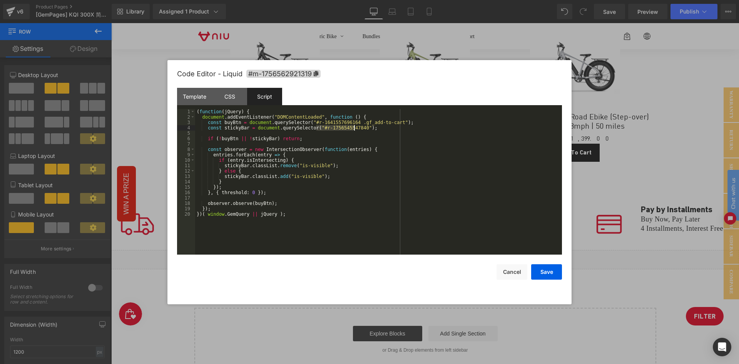
click at [353, 127] on div "( function ( jQuery ) { document . addEventListener ( "DOMContentLoaded" , func…" at bounding box center [378, 187] width 367 height 156
click at [321, 209] on div "( function ( jQuery ) { document . addEventListener ( "DOMContentLoaded" , func…" at bounding box center [378, 187] width 367 height 156
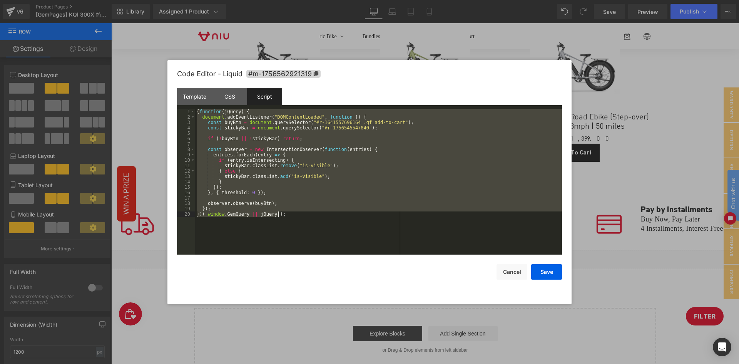
click at [297, 185] on div "( function ( jQuery ) { document . addEventListener ( "DOMContentLoaded" , func…" at bounding box center [378, 181] width 367 height 145
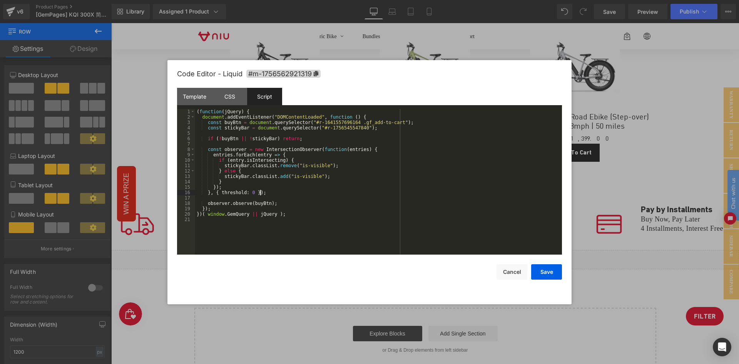
click at [353, 190] on div "( function ( jQuery ) { document . addEventListener ( "DOMContentLoaded" , func…" at bounding box center [378, 187] width 367 height 156
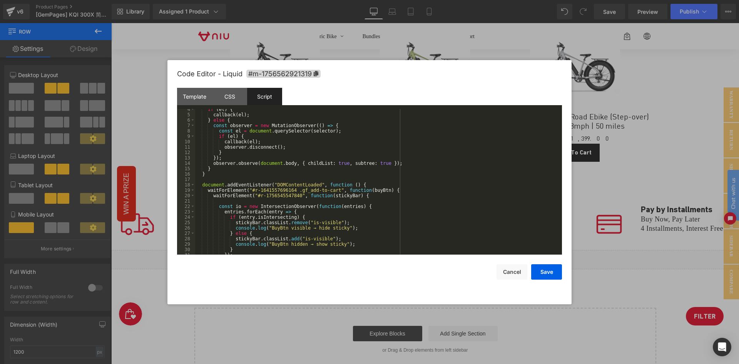
scroll to position [0, 0]
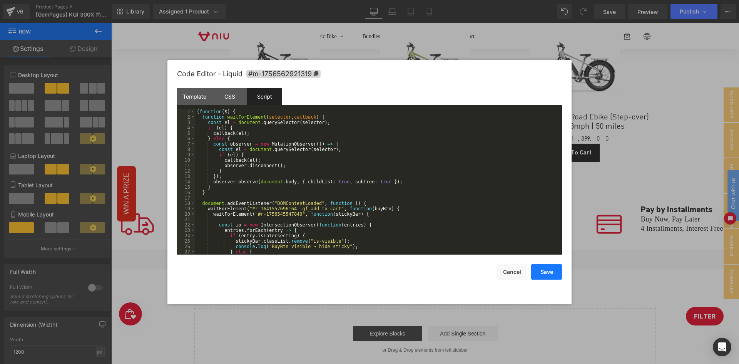
click at [551, 272] on button "Save" at bounding box center [546, 271] width 31 height 15
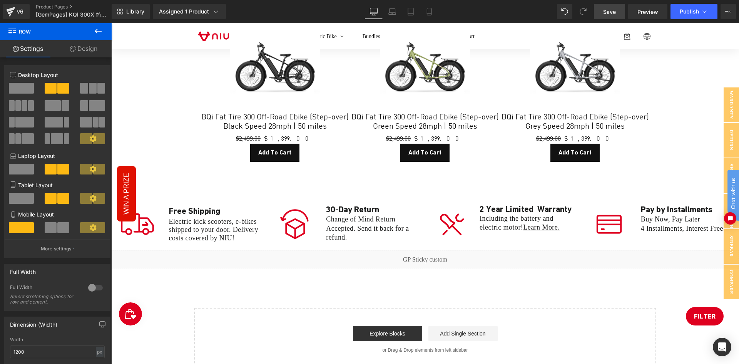
click at [611, 13] on span "Save" at bounding box center [609, 12] width 13 height 8
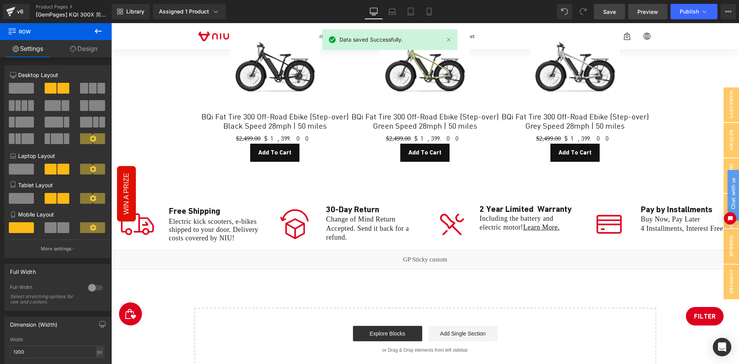
click at [644, 15] on span "Preview" at bounding box center [647, 12] width 21 height 8
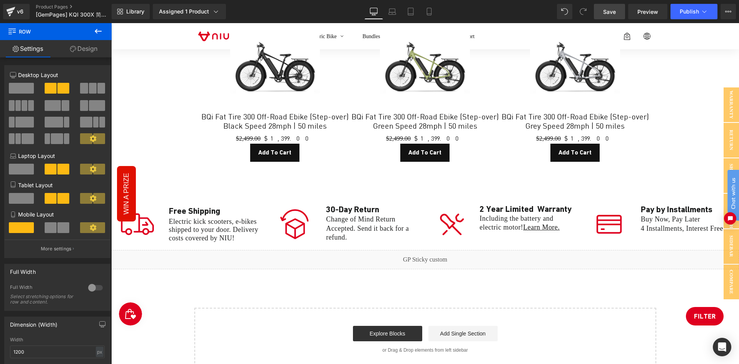
click at [434, 250] on div "Liquid" at bounding box center [424, 259] width 627 height 19
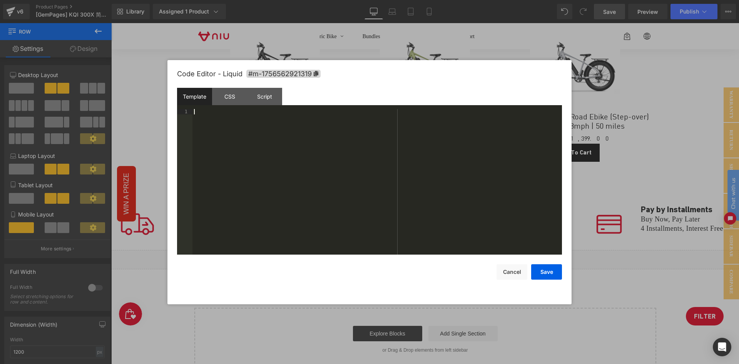
click at [284, 109] on div at bounding box center [376, 187] width 369 height 156
click at [269, 103] on div "Script" at bounding box center [264, 96] width 35 height 17
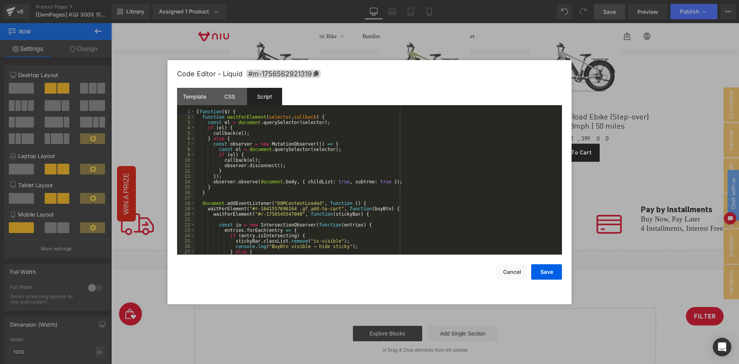
click at [270, 214] on div "( function ( $ ) { function waitForElement ( selector , callback ) { const el =…" at bounding box center [377, 187] width 364 height 156
click at [255, 213] on div "( function ( $ ) { function waitForElement ( selector , callback ) { const el =…" at bounding box center [377, 187] width 364 height 156
click at [292, 215] on div "( function ( $ ) { function waitForElement ( selector , callback ) { const el =…" at bounding box center [377, 187] width 364 height 156
click at [307, 204] on div "( function ( $ ) { function waitForElement ( selector , callback ) { const el =…" at bounding box center [377, 187] width 364 height 156
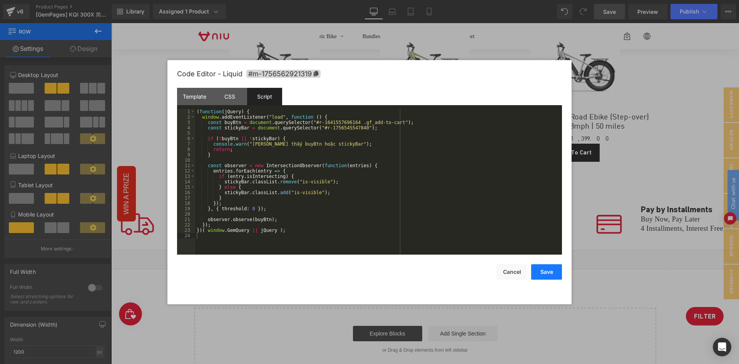
click at [537, 275] on button "Save" at bounding box center [546, 271] width 31 height 15
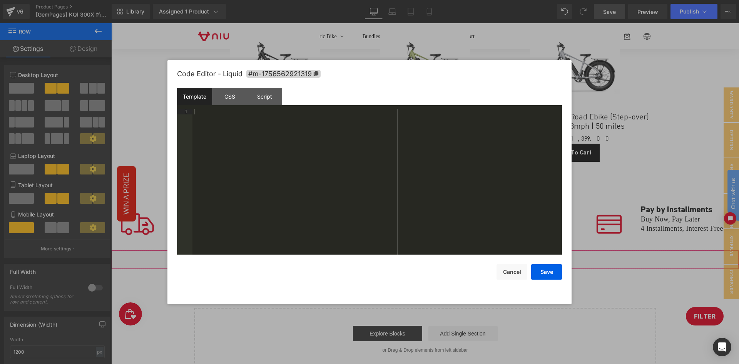
click at [433, 250] on div "Liquid" at bounding box center [424, 259] width 627 height 19
click at [234, 98] on div "CSS" at bounding box center [229, 96] width 35 height 17
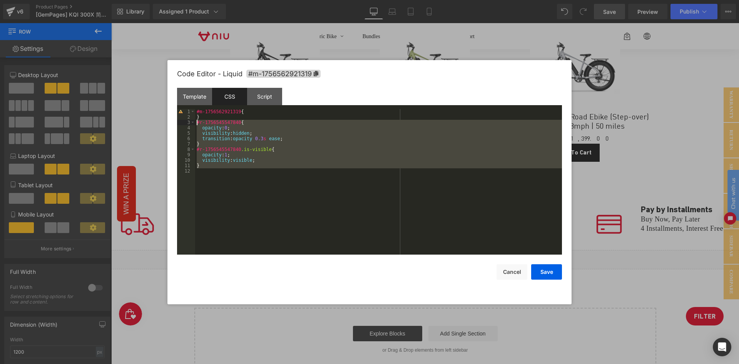
drag, startPoint x: 213, startPoint y: 162, endPoint x: 182, endPoint y: 122, distance: 50.5
click at [182, 122] on pre "1 2 3 4 5 6 7 8 9 10 11 12 #m-1756562921319 { } #r-1756545547840 { opacity : 0 …" at bounding box center [369, 181] width 385 height 145
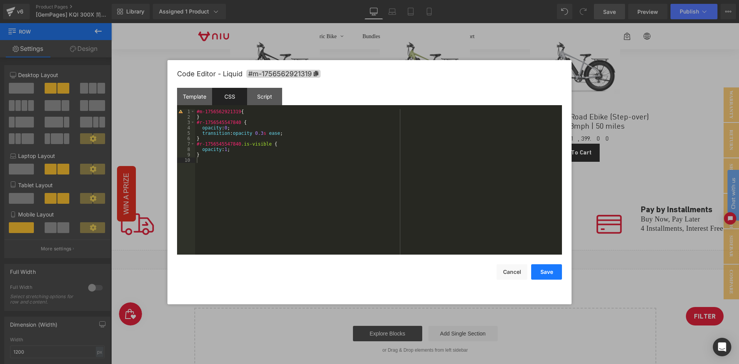
drag, startPoint x: 541, startPoint y: 270, endPoint x: 380, endPoint y: 225, distance: 167.0
click at [541, 270] on button "Save" at bounding box center [546, 271] width 31 height 15
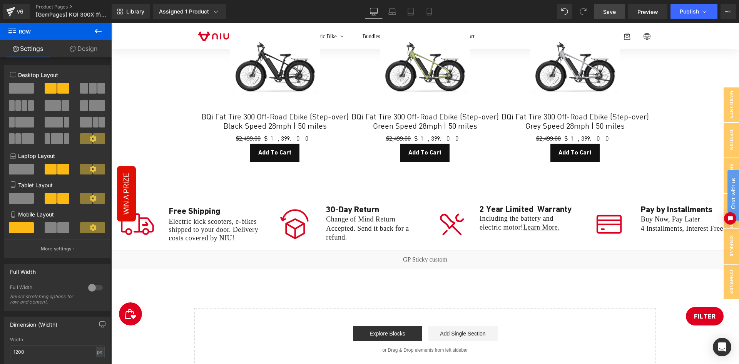
click at [613, 8] on span "Save" at bounding box center [609, 12] width 13 height 8
click at [637, 9] on span "Preview" at bounding box center [647, 12] width 21 height 8
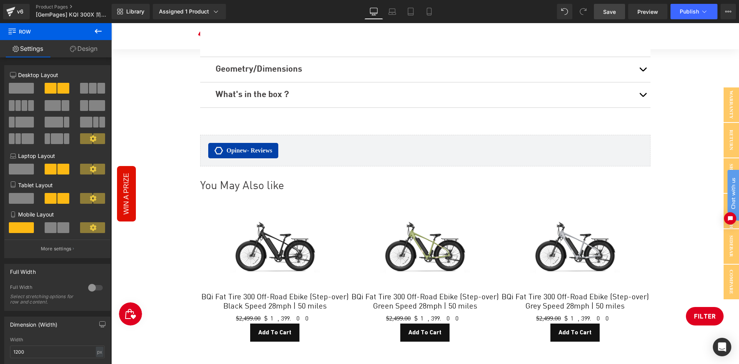
scroll to position [3740, 0]
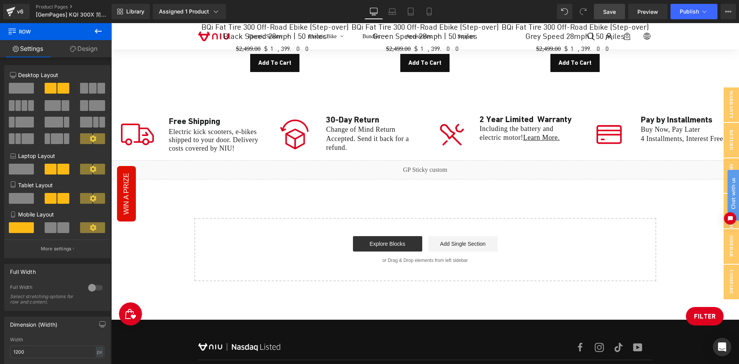
click at [486, 95] on div at bounding box center [424, 97] width 627 height 4
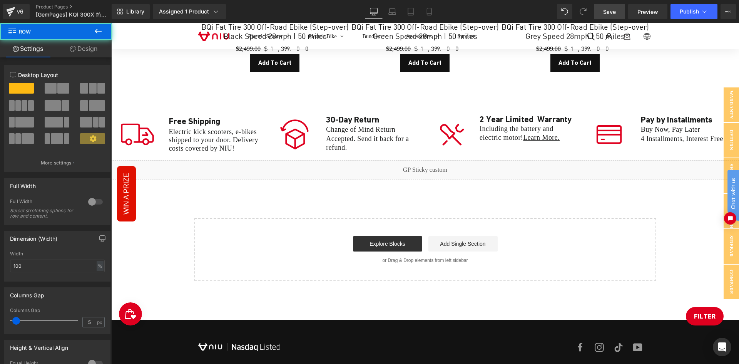
click at [431, 88] on div "$2,499.00 $1,399.00 (P) Price Black Step-over 0 (P) Variants Add To Cart (P) Ca…" at bounding box center [580, 65] width 304 height 60
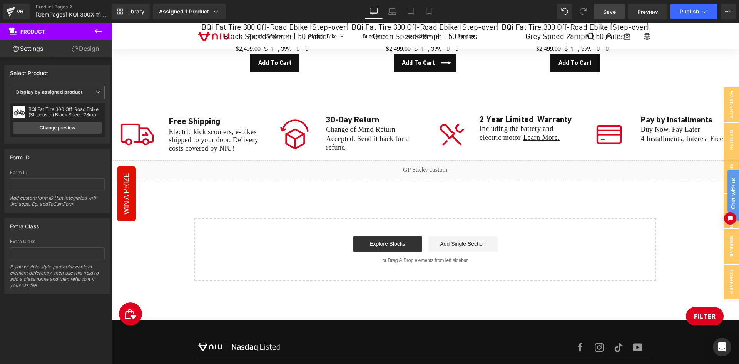
scroll to position [3560, 0]
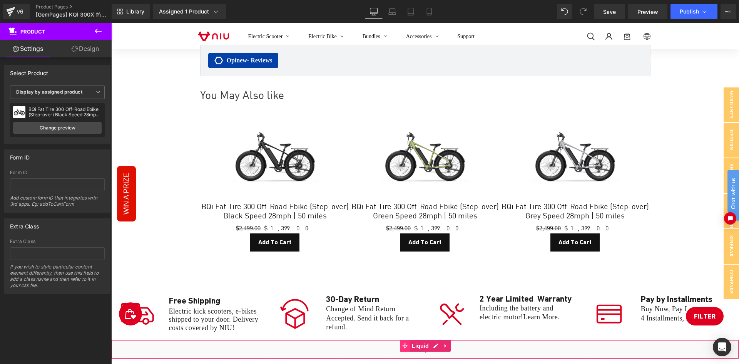
click at [402, 340] on span at bounding box center [405, 346] width 10 height 12
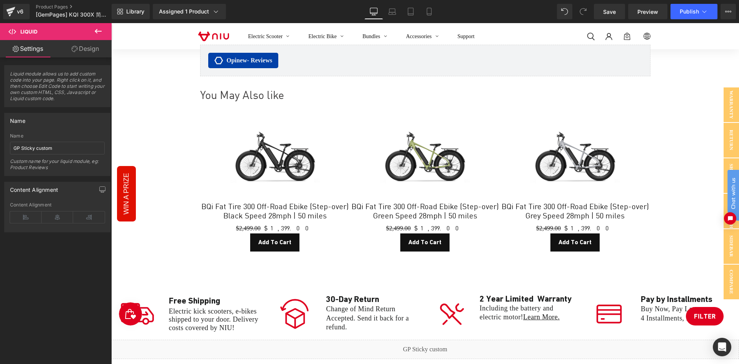
click at [436, 339] on div "Liquid" at bounding box center [424, 348] width 627 height 19
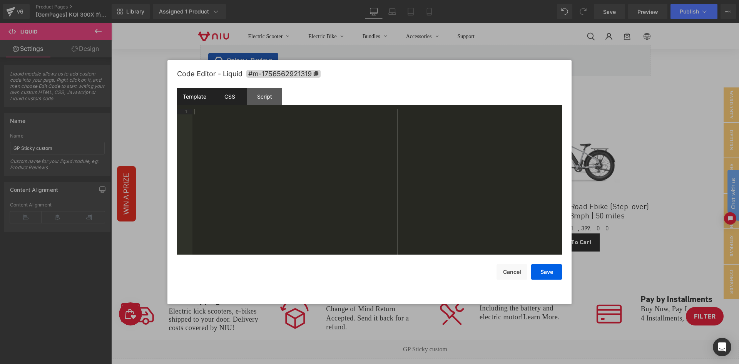
click at [229, 93] on div "CSS" at bounding box center [229, 96] width 35 height 17
click at [256, 115] on div "#m-1756562921319 { } #r-1756545547840 { opacity : 0 ; transition : opacity 0.3 …" at bounding box center [378, 187] width 367 height 156
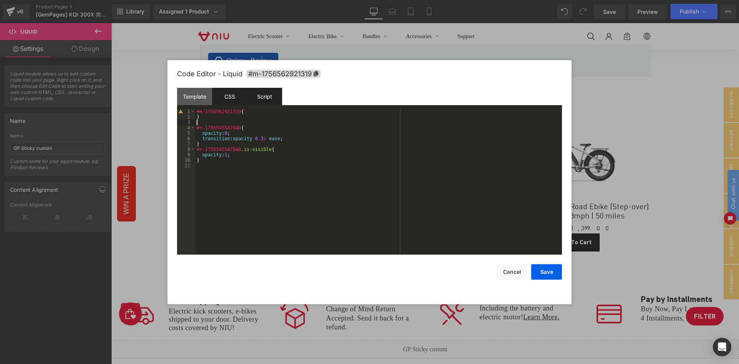
click at [262, 100] on div "Script" at bounding box center [264, 96] width 35 height 17
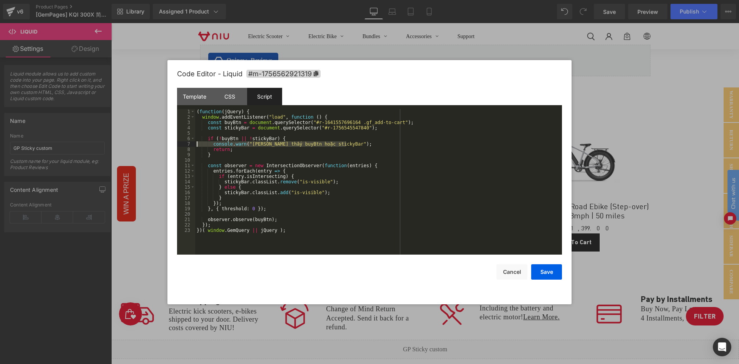
drag, startPoint x: 349, startPoint y: 144, endPoint x: 167, endPoint y: 143, distance: 182.4
click at [167, 143] on body "Liquid You are previewing how the will restyle your page. You can not edit Elem…" at bounding box center [369, 182] width 739 height 364
click at [245, 144] on div "( function ( jQuery ) { window . addEventListener ( "load" , function ( ) { con…" at bounding box center [378, 181] width 367 height 145
click at [247, 143] on div "( function ( jQuery ) { window . addEventListener ( "load" , function ( ) { con…" at bounding box center [378, 187] width 367 height 156
click at [338, 144] on div "( function ( jQuery ) { window . addEventListener ( "load" , function ( ) { con…" at bounding box center [378, 187] width 367 height 156
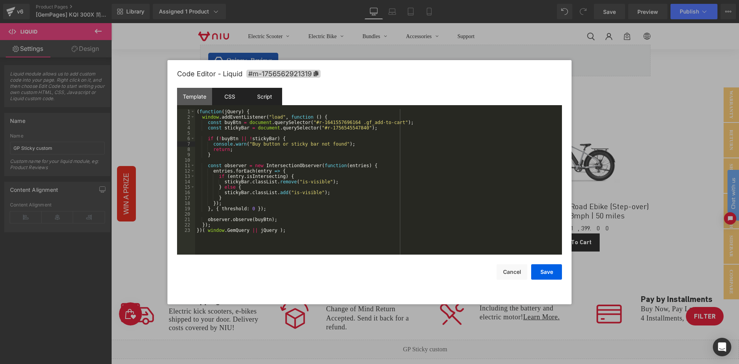
click at [229, 94] on div "CSS" at bounding box center [229, 96] width 35 height 17
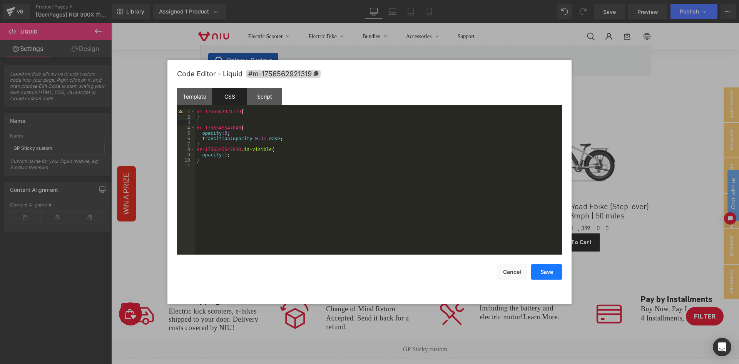
click at [546, 273] on button "Save" at bounding box center [546, 271] width 31 height 15
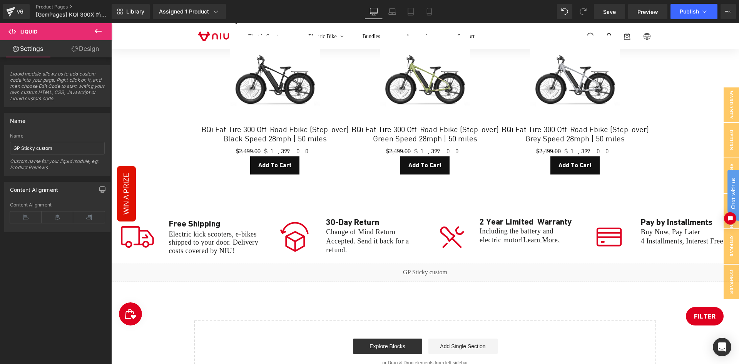
scroll to position [3681, 0]
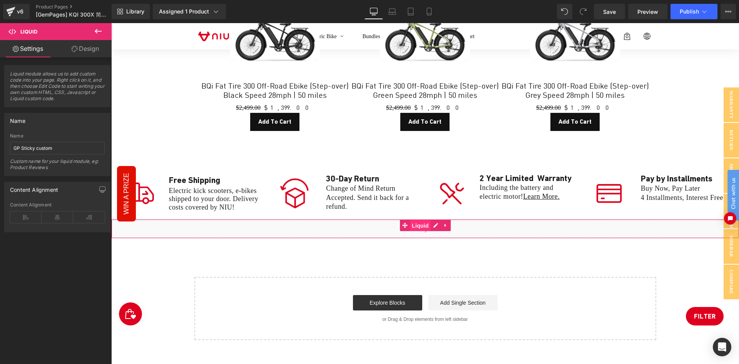
click at [416, 220] on span "Liquid" at bounding box center [420, 226] width 21 height 12
click at [431, 219] on div "Liquid" at bounding box center [424, 228] width 627 height 19
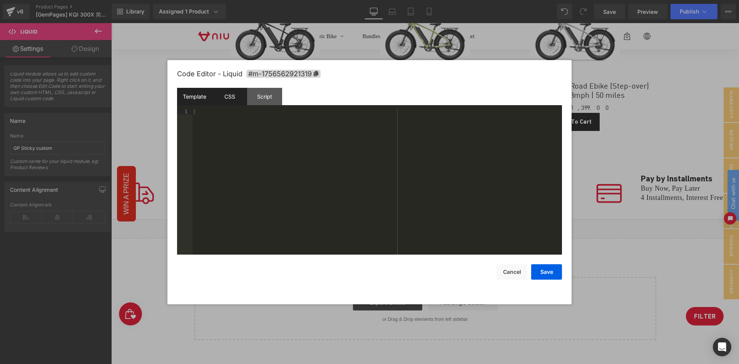
click at [231, 103] on div "CSS" at bounding box center [229, 96] width 35 height 17
click at [198, 124] on div "#m-1756562921319 { } #r-1756545547840 { opacity : 0 ; transition : opacity 0.3 …" at bounding box center [378, 187] width 367 height 156
paste textarea
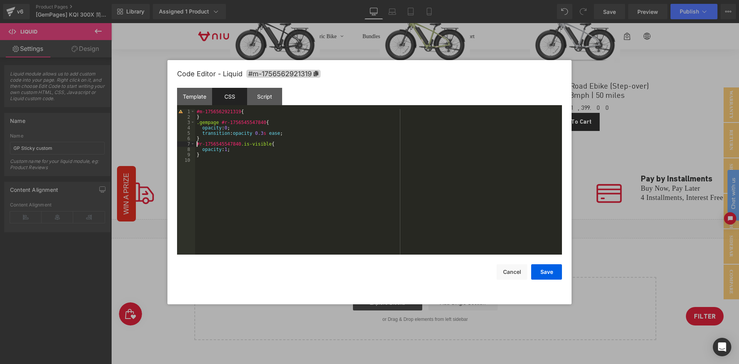
click at [197, 146] on div "#m-1756562921319 { } .gempage #r-1756545547840 { opacity : 0 ; transition : opa…" at bounding box center [378, 187] width 367 height 156
paste textarea
drag, startPoint x: 545, startPoint y: 273, endPoint x: 271, endPoint y: 194, distance: 284.6
click at [545, 273] on button "Save" at bounding box center [546, 271] width 31 height 15
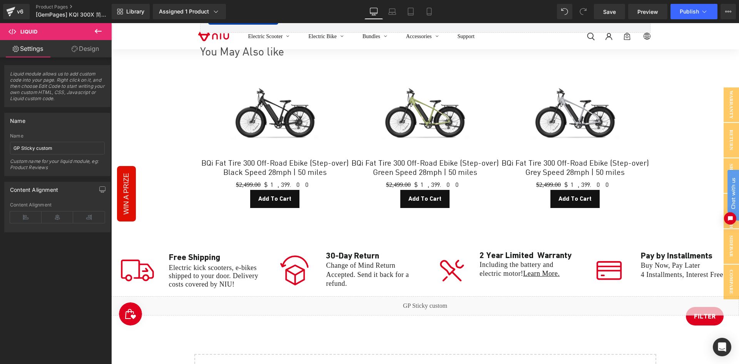
scroll to position [3591, 0]
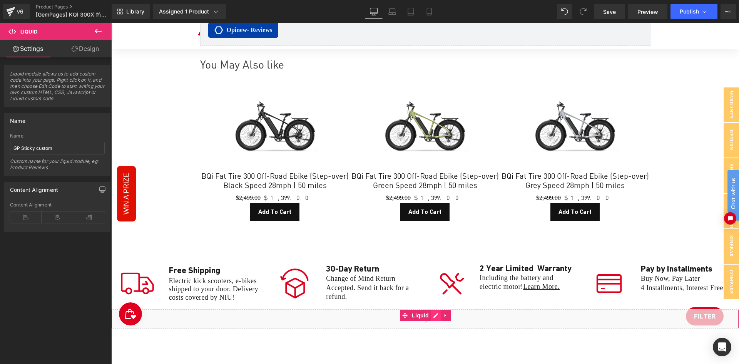
click at [435, 309] on div "Liquid" at bounding box center [424, 318] width 627 height 19
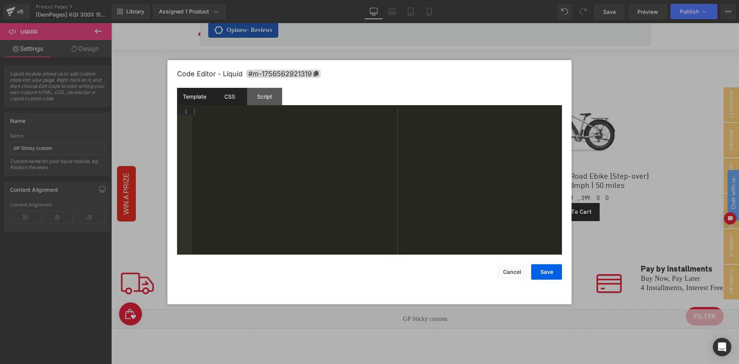
drag, startPoint x: 249, startPoint y: 105, endPoint x: 231, endPoint y: 98, distance: 19.5
click at [249, 105] on div "Template CSS Script Data" at bounding box center [369, 98] width 385 height 21
click at [230, 98] on div "CSS" at bounding box center [229, 96] width 35 height 17
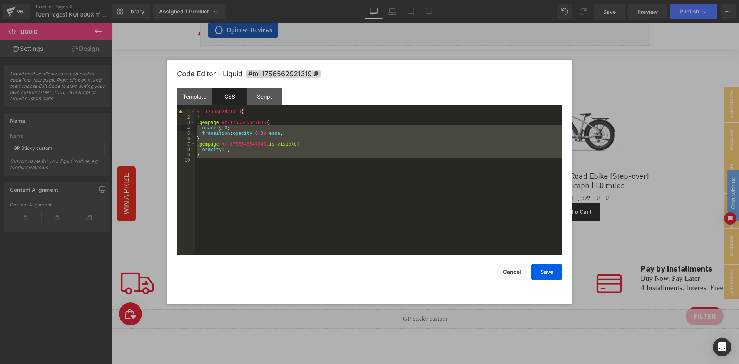
drag, startPoint x: 209, startPoint y: 159, endPoint x: 189, endPoint y: 127, distance: 38.1
click at [189, 127] on pre "1 2 3 4 5 6 7 8 9 10 #m-1756562921319 { } .gempage #r-1756545547840 { opacity :…" at bounding box center [369, 181] width 385 height 145
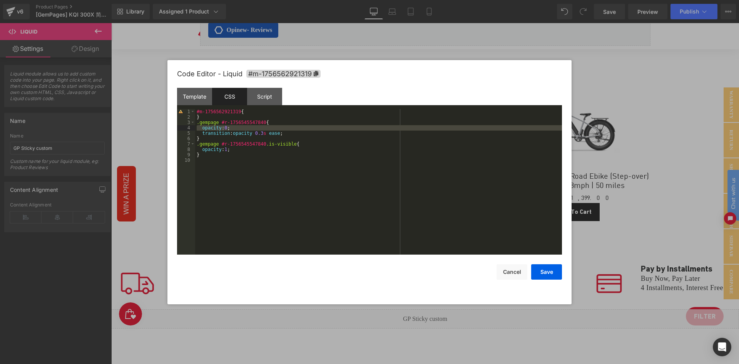
click at [189, 124] on div "1 2 3 4 5 6 7 8 9 10" at bounding box center [186, 187] width 18 height 156
click at [214, 157] on div "#m-1756562921319 { } .gempage #r-1756545547840 { opacity : 0 ; transition : opa…" at bounding box center [378, 187] width 367 height 156
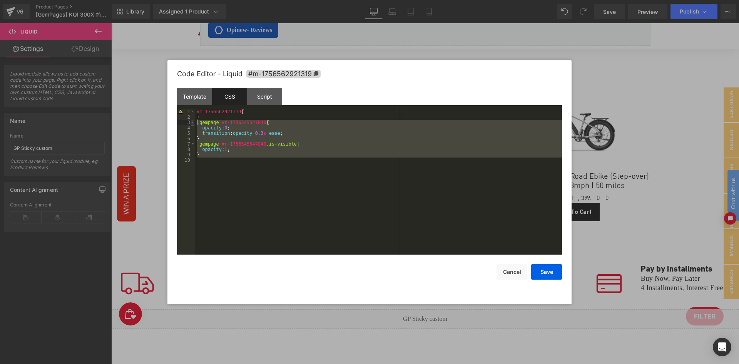
drag, startPoint x: 212, startPoint y: 158, endPoint x: 192, endPoint y: 123, distance: 40.3
click at [192, 123] on pre "1 2 3 4 5 6 7 8 9 10 #m-1756562921319 { } .gempage #r-1756545547840 { opacity :…" at bounding box center [369, 181] width 385 height 145
click at [217, 120] on div "#m-1756562921319 { } .gempage #r-1756545547840 { opacity : 0 ; transition : opa…" at bounding box center [378, 181] width 367 height 145
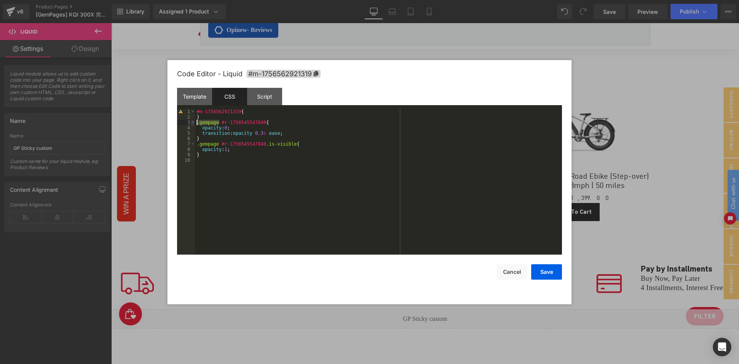
drag, startPoint x: 219, startPoint y: 123, endPoint x: 192, endPoint y: 123, distance: 26.2
click at [193, 123] on pre "1 2 3 4 5 6 7 8 9 10 #m-1756562921319 { } .gempage #r-1756545547840 { opacity :…" at bounding box center [369, 181] width 385 height 145
drag, startPoint x: 236, startPoint y: 128, endPoint x: 190, endPoint y: 128, distance: 46.2
click at [190, 128] on pre "1 2 3 4 5 6 7 8 9 10 #m-1756562921319 { } \ #r-1756545547840 { opacity : 0 ; tr…" at bounding box center [369, 181] width 385 height 145
click at [199, 122] on div "#m-1756562921319 { } \ #r-1756545547840 { transition : opacity 0.3 s ease ; } .…" at bounding box center [378, 187] width 367 height 156
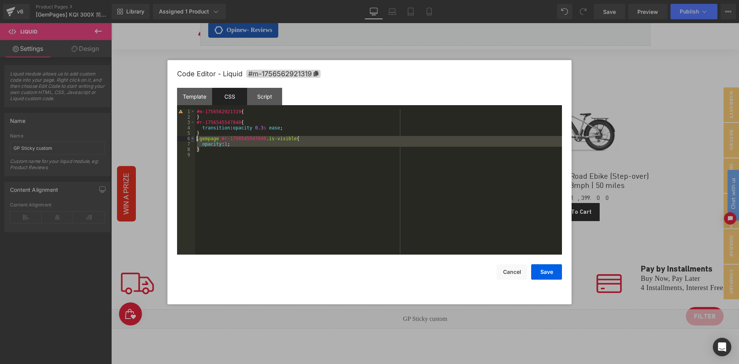
drag, startPoint x: 199, startPoint y: 144, endPoint x: 194, endPoint y: 139, distance: 7.6
click at [194, 139] on pre "1 2 3 4 5 6 7 8 9 #m-1756562921319 { } #r-1756545547840 { transition : opacity …" at bounding box center [369, 181] width 385 height 145
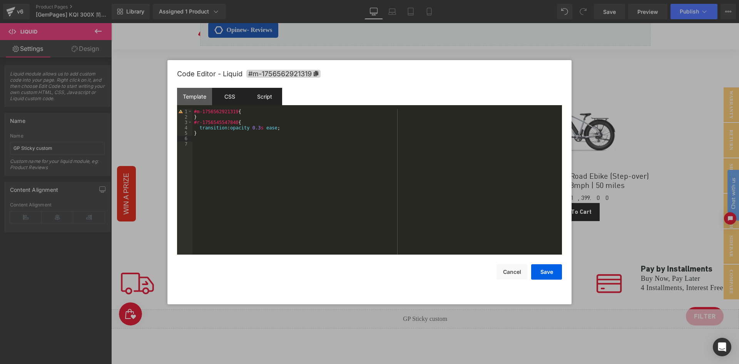
click at [262, 102] on div "Script" at bounding box center [264, 96] width 35 height 17
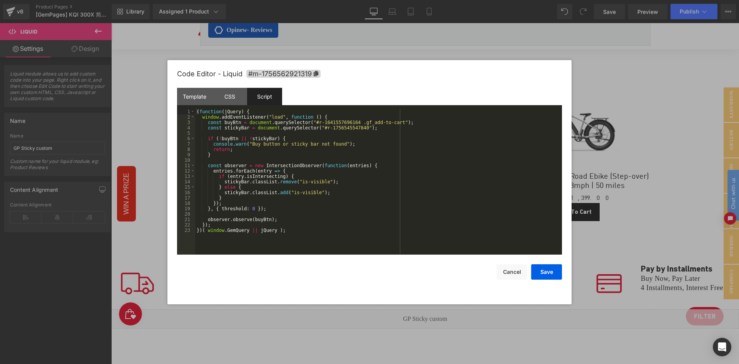
click at [269, 234] on div "( function ( jQuery ) { window . addEventListener ( "load" , function ( ) { con…" at bounding box center [378, 187] width 367 height 156
drag, startPoint x: 309, startPoint y: 181, endPoint x: 389, endPoint y: 181, distance: 80.0
click at [389, 181] on div "( function ( jQuery ) { document . addEventListener ( "DOMContentLoaded" , func…" at bounding box center [378, 187] width 367 height 156
drag, startPoint x: 311, startPoint y: 192, endPoint x: 400, endPoint y: 192, distance: 89.6
click at [400, 192] on div "( function ( jQuery ) { document . addEventListener ( "DOMContentLoaded" , func…" at bounding box center [378, 187] width 367 height 156
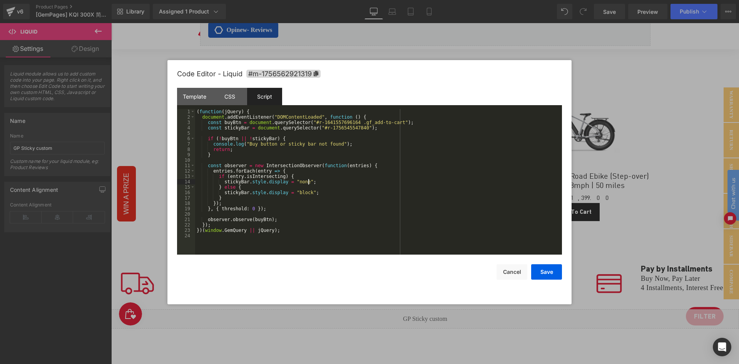
click at [322, 179] on div "( function ( jQuery ) { document . addEventListener ( "DOMContentLoaded" , func…" at bounding box center [378, 187] width 367 height 156
click at [238, 102] on div "CSS" at bounding box center [229, 96] width 35 height 17
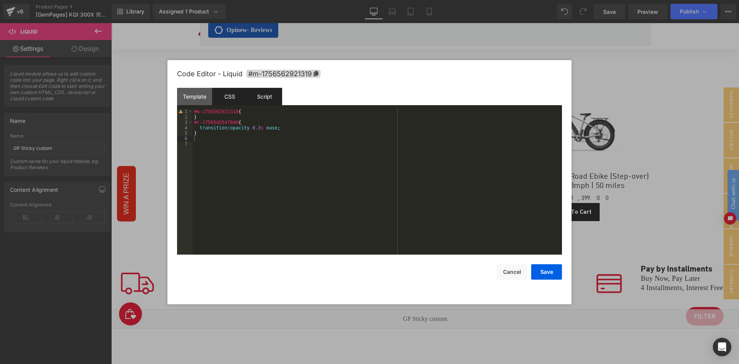
click at [260, 96] on div "Script" at bounding box center [264, 96] width 35 height 17
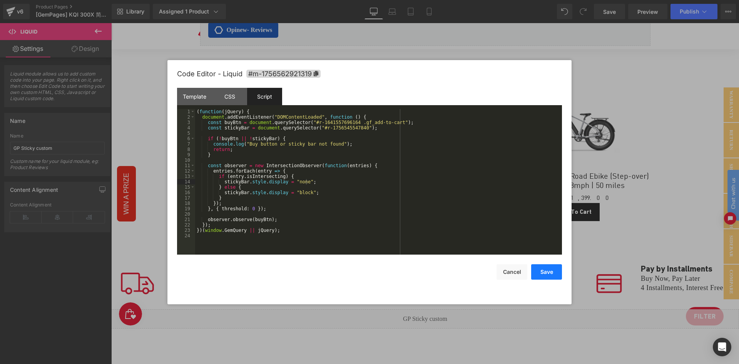
click at [547, 272] on button "Save" at bounding box center [546, 271] width 31 height 15
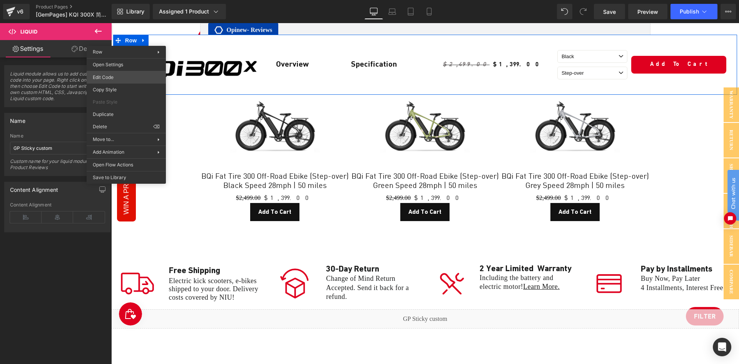
click at [148, 80] on body "Liquid You are previewing how the will restyle your page. You can not edit Elem…" at bounding box center [369, 182] width 739 height 364
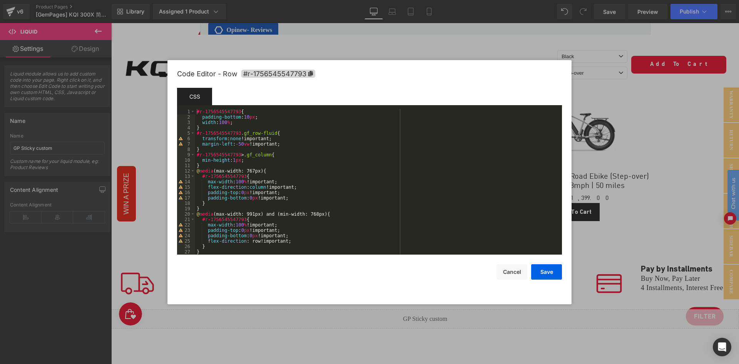
click at [134, 81] on div at bounding box center [369, 182] width 739 height 364
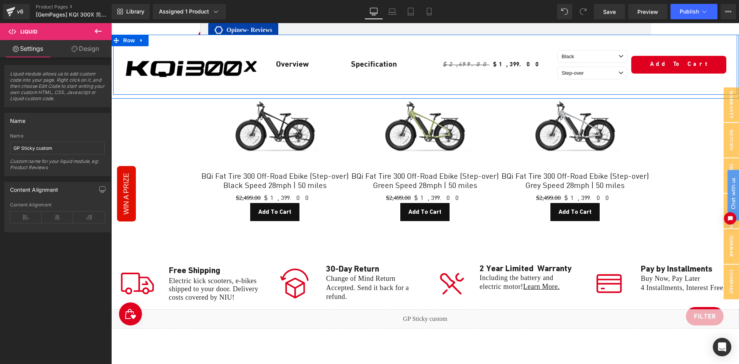
click at [115, 87] on div "Image Row" at bounding box center [191, 65] width 156 height 60
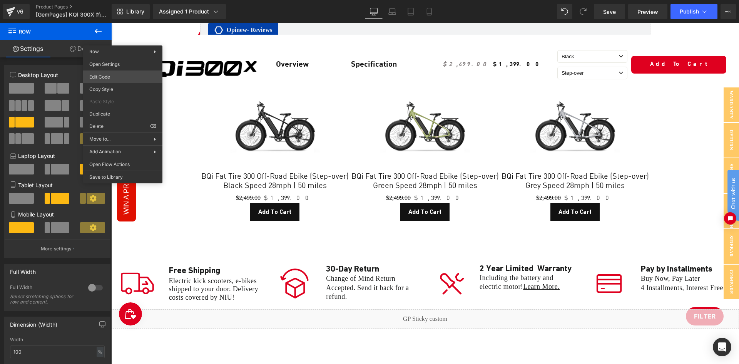
click at [133, 78] on body "Liquid You are previewing how the will restyle your page. You can not edit Elem…" at bounding box center [369, 182] width 739 height 364
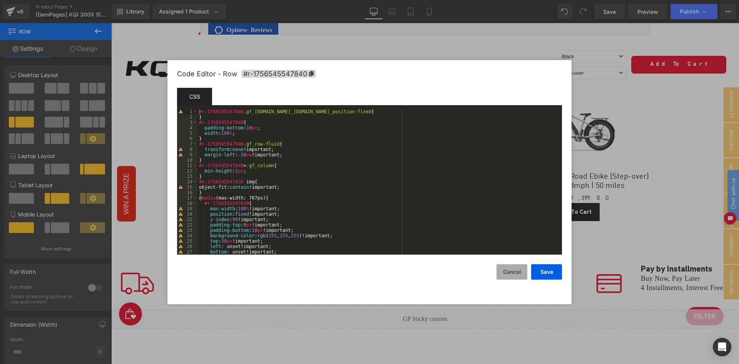
click at [509, 269] on button "Cancel" at bounding box center [511, 271] width 31 height 15
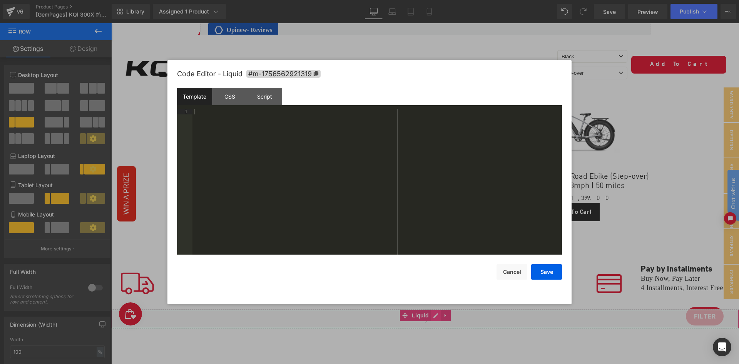
click at [437, 309] on div "Liquid" at bounding box center [424, 318] width 627 height 19
click at [270, 98] on div "Script" at bounding box center [264, 96] width 35 height 17
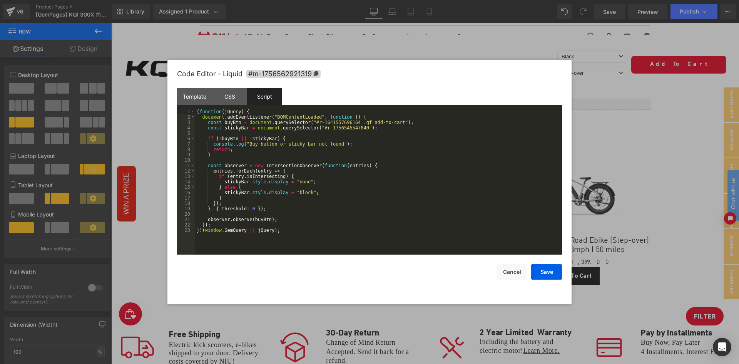
scroll to position [2589, 0]
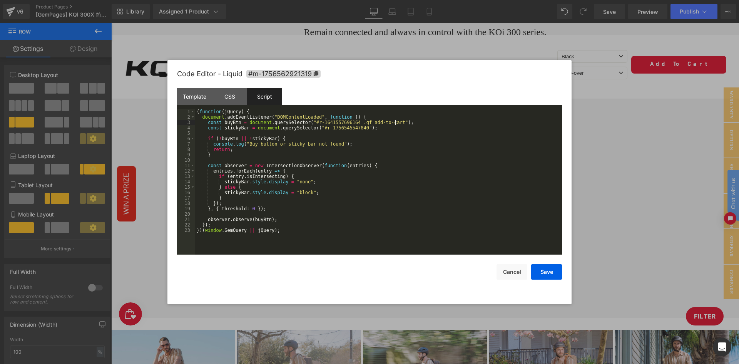
click at [403, 123] on div "( function ( jQuery ) { document . addEventListener ( "DOMContentLoaded" , func…" at bounding box center [378, 187] width 367 height 156
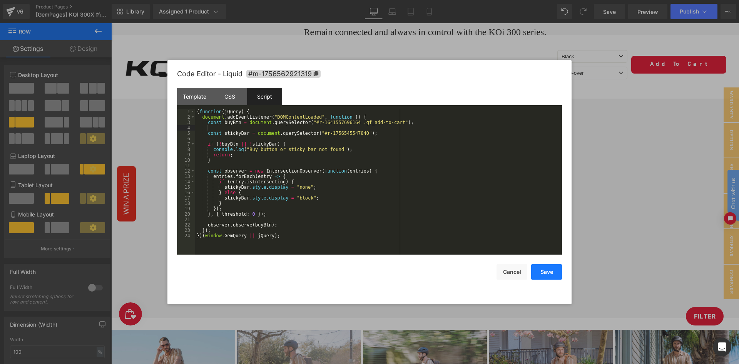
drag, startPoint x: 553, startPoint y: 276, endPoint x: 431, endPoint y: 236, distance: 128.4
click at [553, 276] on button "Save" at bounding box center [546, 271] width 31 height 15
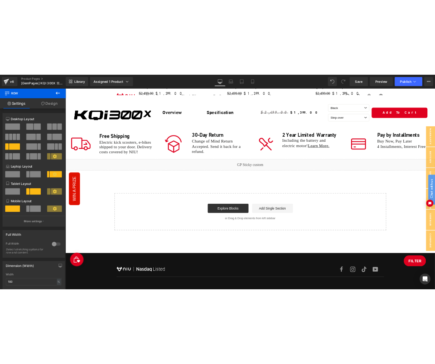
scroll to position [3577, 0]
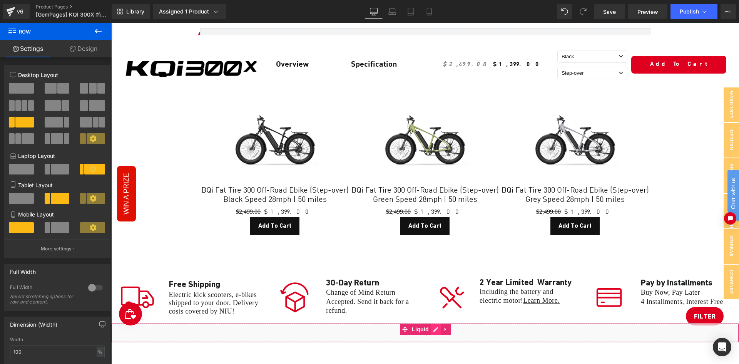
click at [437, 323] on div "Liquid" at bounding box center [424, 332] width 627 height 19
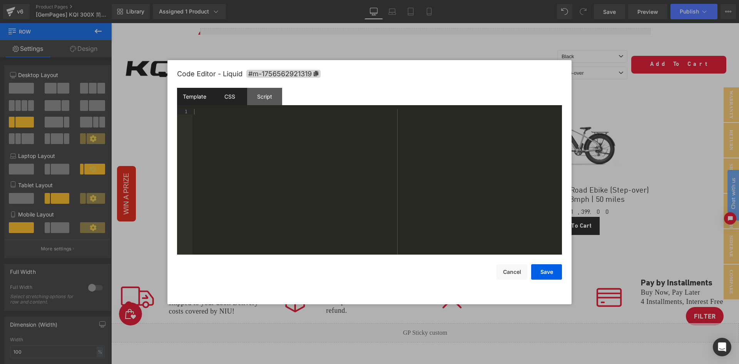
click at [234, 97] on div "CSS" at bounding box center [229, 96] width 35 height 17
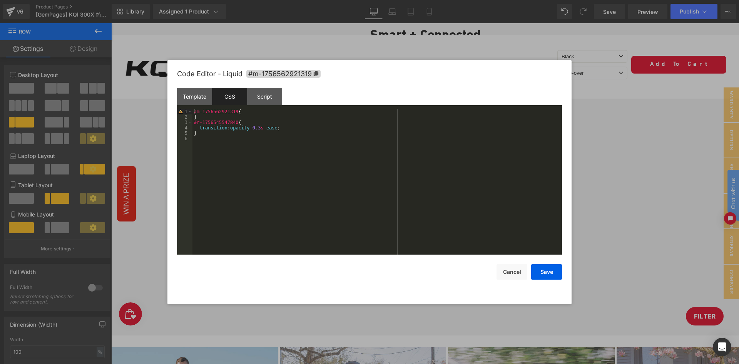
scroll to position [2575, 0]
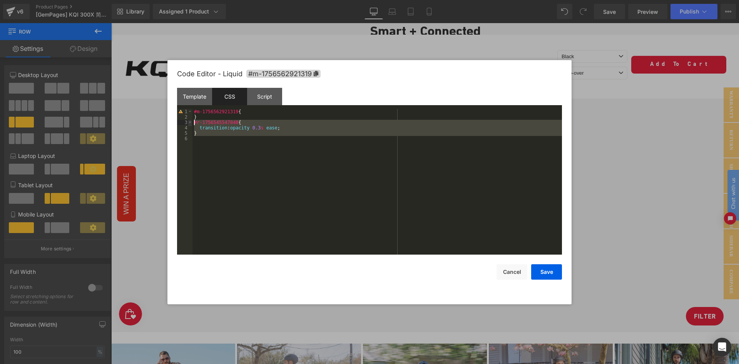
drag, startPoint x: 209, startPoint y: 139, endPoint x: 190, endPoint y: 122, distance: 24.8
click at [190, 122] on pre "1 2 3 4 5 6 #m-1756562921319 { } #r-1756545547840 { transition : opacity 0.3 s …" at bounding box center [369, 181] width 385 height 145
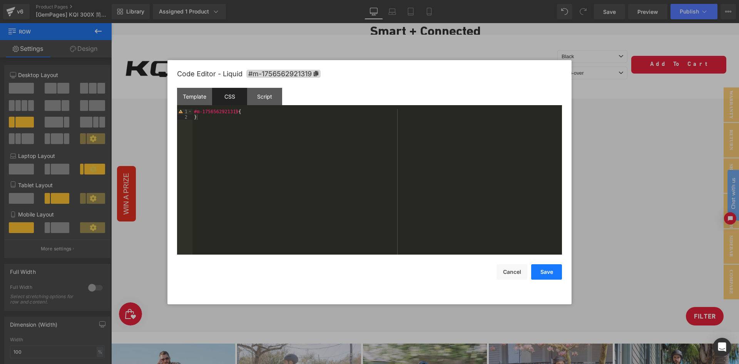
click at [546, 277] on button "Save" at bounding box center [546, 271] width 31 height 15
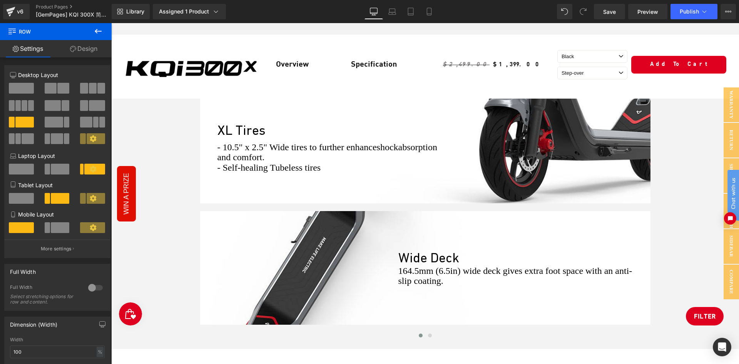
scroll to position [1857, 0]
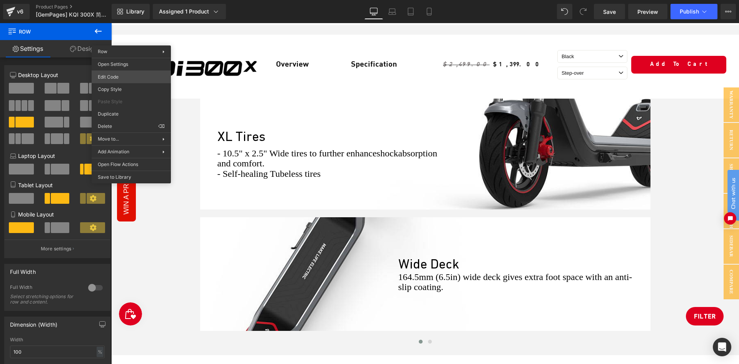
click at [135, 75] on body "Liquid You are previewing how the will restyle your page. You can not edit Elem…" at bounding box center [369, 182] width 739 height 364
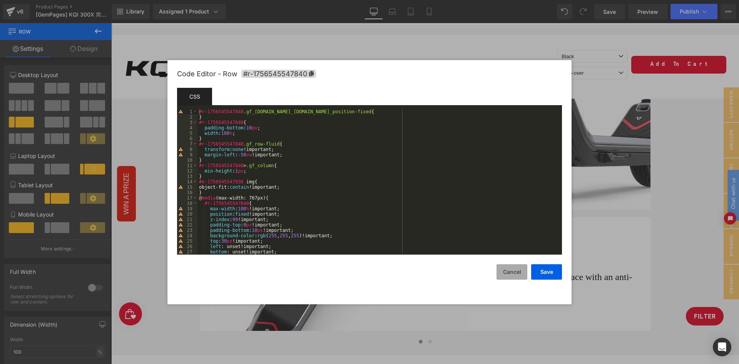
click at [517, 272] on button "Cancel" at bounding box center [511, 271] width 31 height 15
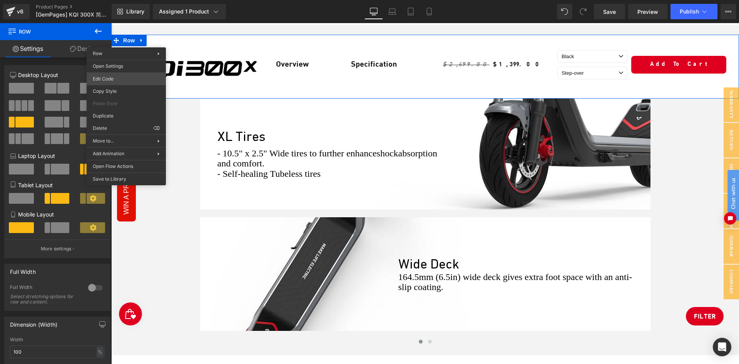
click at [130, 80] on body "Liquid You are previewing how the will restyle your page. You can not edit Elem…" at bounding box center [369, 182] width 739 height 364
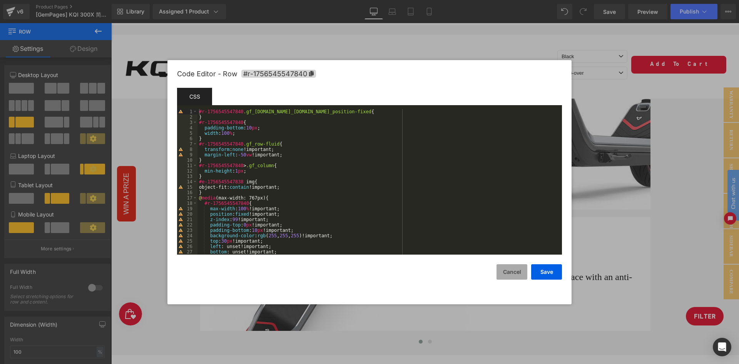
click at [510, 269] on button "Cancel" at bounding box center [511, 271] width 31 height 15
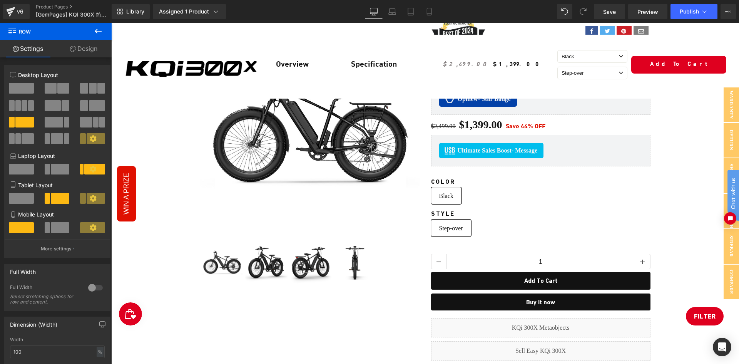
scroll to position [0, 0]
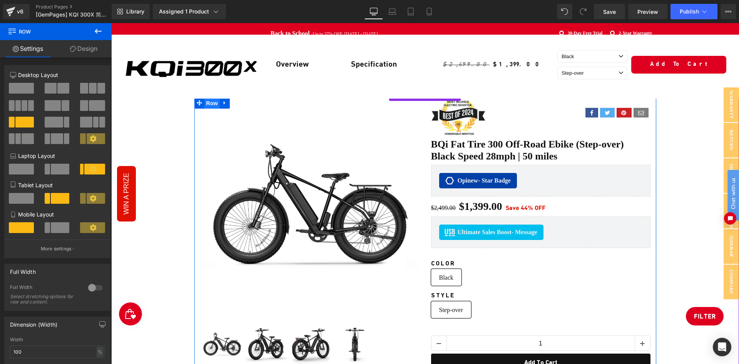
click at [218, 101] on span "Row" at bounding box center [211, 103] width 15 height 12
click at [422, 131] on div "Sale Off (P) Image" at bounding box center [309, 231] width 231 height 269
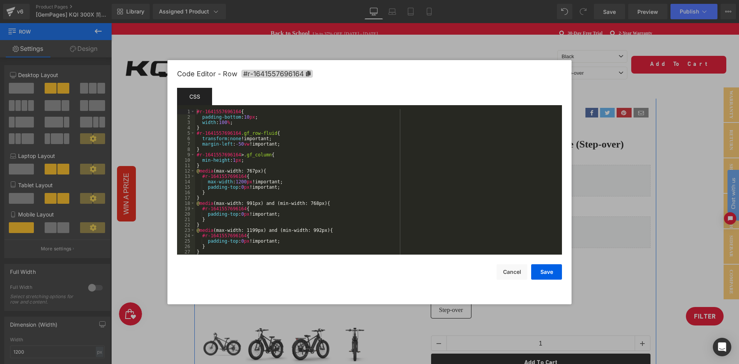
click at [210, 0] on div "Row You are previewing how the will restyle your page. You can not edit Element…" at bounding box center [369, 0] width 739 height 0
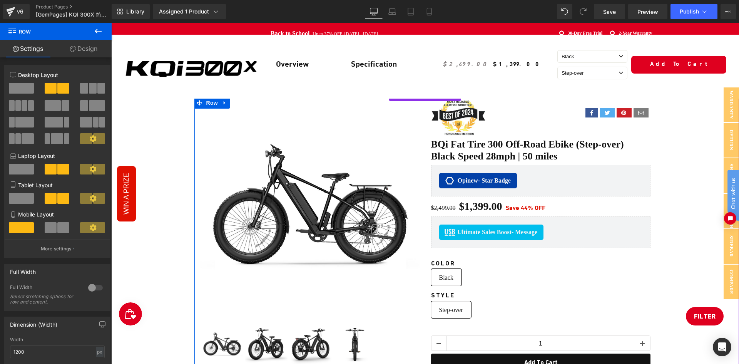
click at [424, 150] on div "Sale Off (P) Image" at bounding box center [309, 231] width 231 height 269
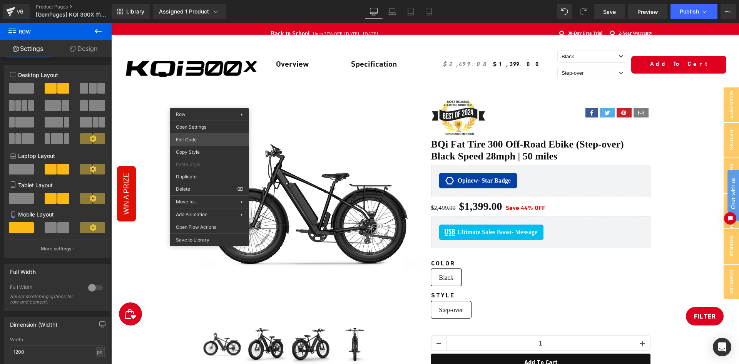
click at [202, 0] on div "Row You are previewing how the will restyle your page. You can not edit Element…" at bounding box center [369, 0] width 739 height 0
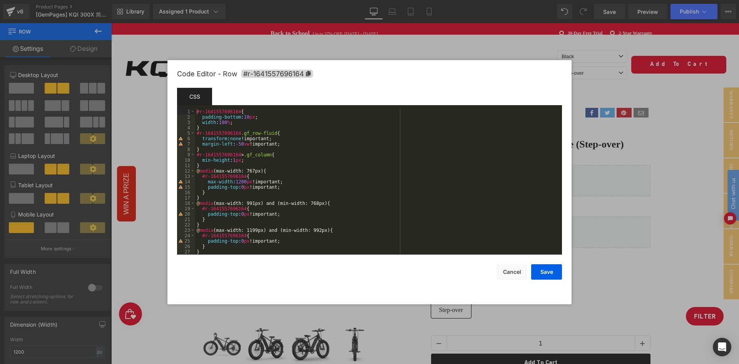
click at [580, 185] on div at bounding box center [369, 182] width 739 height 364
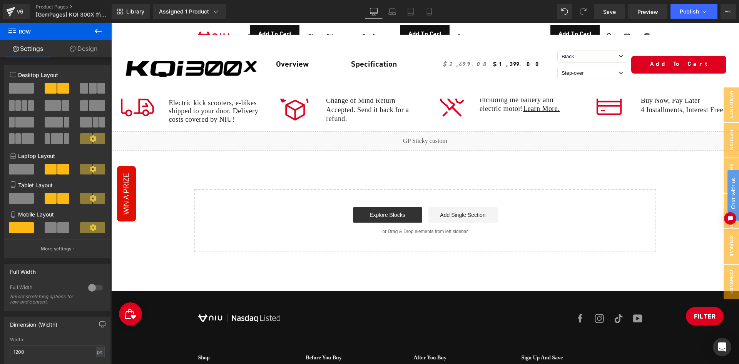
scroll to position [3591, 0]
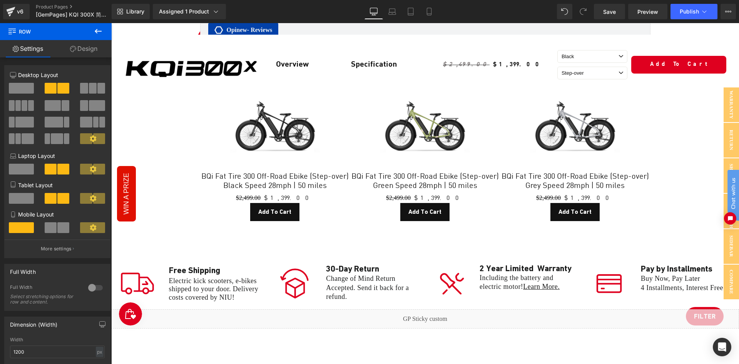
click at [431, 309] on div "Liquid" at bounding box center [424, 318] width 627 height 19
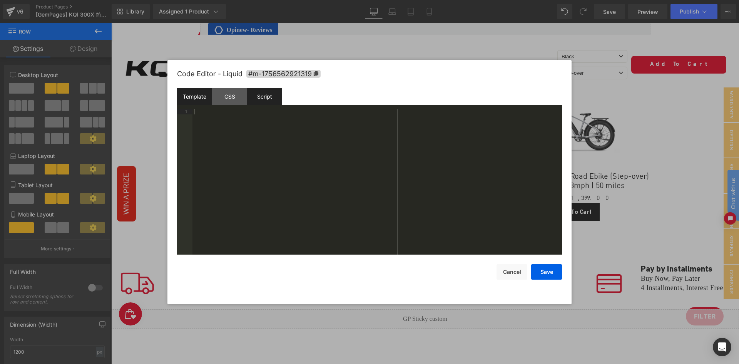
click at [271, 92] on div "Script" at bounding box center [264, 96] width 35 height 17
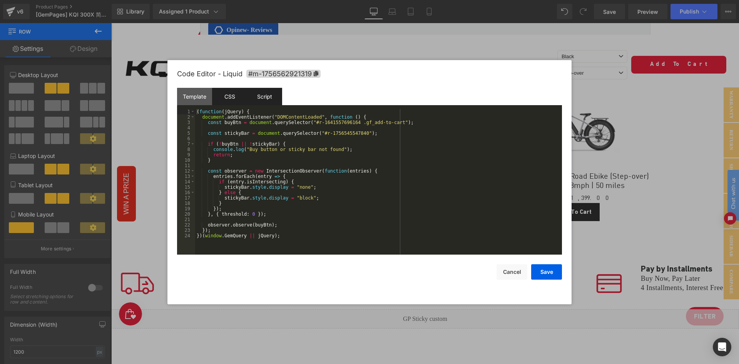
click at [244, 96] on div "CSS" at bounding box center [229, 96] width 35 height 17
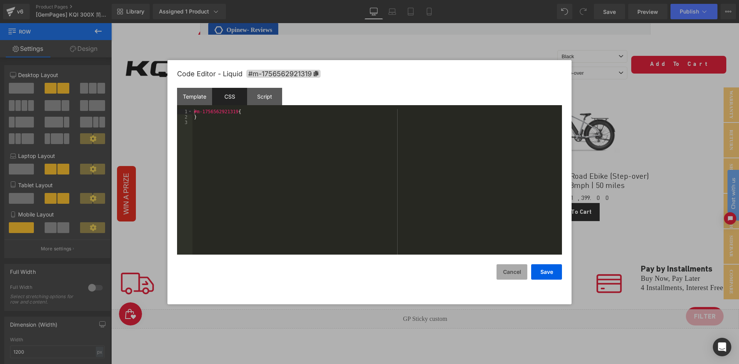
click at [510, 272] on button "Cancel" at bounding box center [511, 271] width 31 height 15
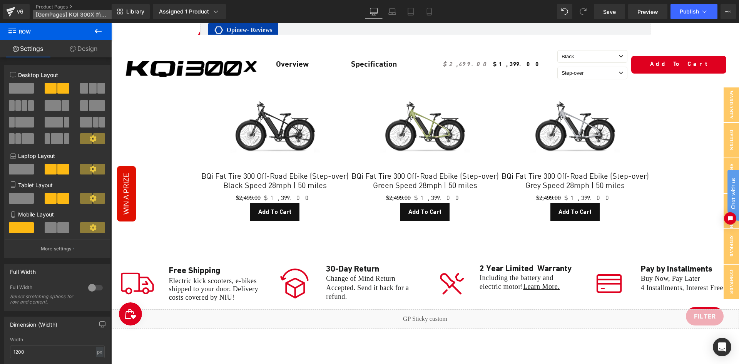
click at [69, 11] on p "[GemPages] KQI 300X 简洁版" at bounding box center [77, 14] width 88 height 9
click at [5, 8] on link "v6" at bounding box center [16, 11] width 27 height 15
click at [607, 7] on link "Save" at bounding box center [609, 11] width 31 height 15
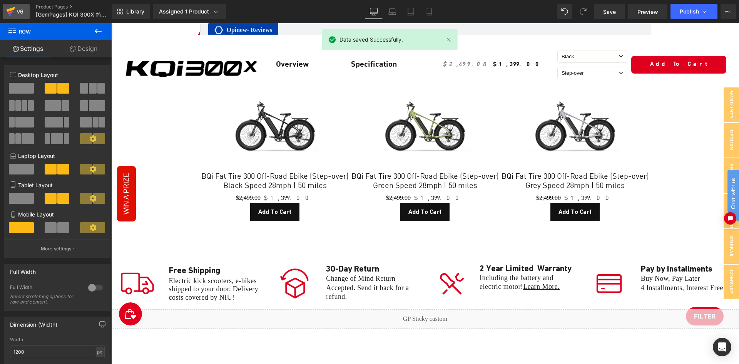
click at [12, 15] on icon at bounding box center [10, 11] width 9 height 19
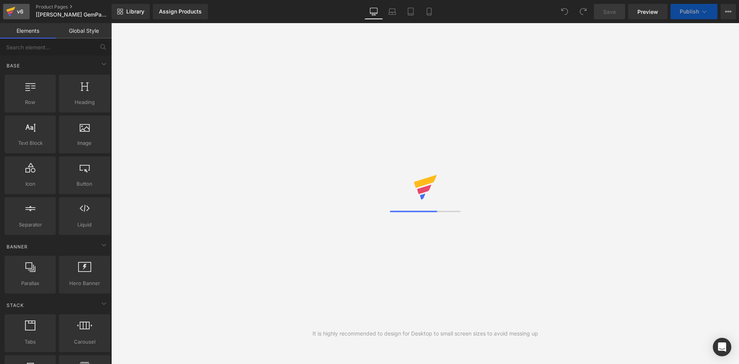
click at [19, 12] on div "v6" at bounding box center [20, 12] width 10 height 10
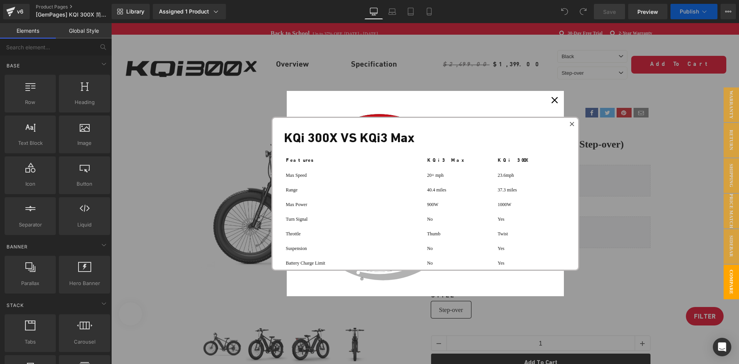
click at [552, 102] on icon "close icon" at bounding box center [554, 100] width 6 height 6
click at [571, 123] on icon at bounding box center [571, 124] width 5 height 5
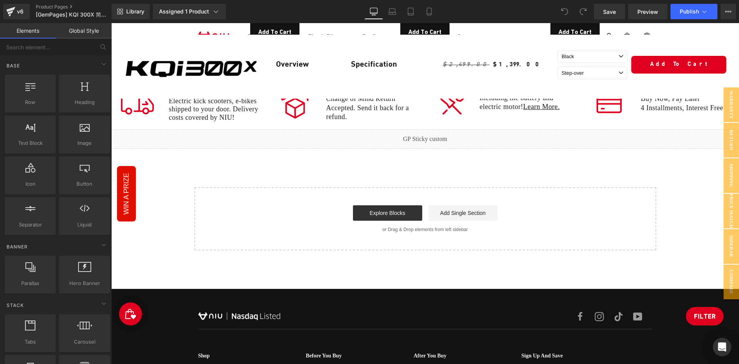
scroll to position [3681, 0]
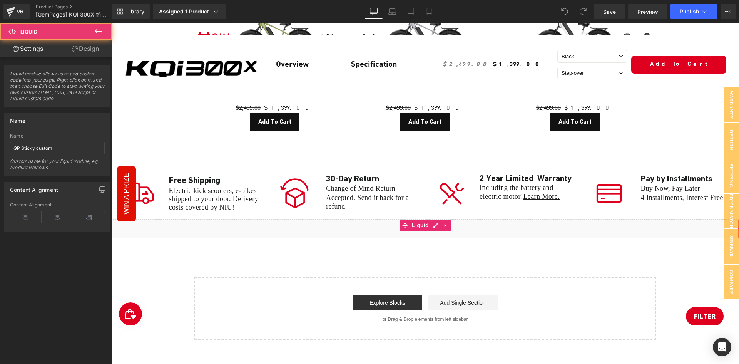
click at [431, 219] on div "Liquid" at bounding box center [424, 228] width 627 height 19
click at [435, 219] on div "Liquid" at bounding box center [424, 228] width 627 height 19
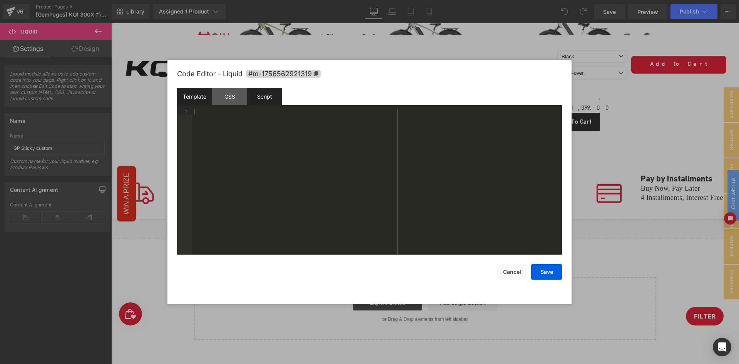
click at [258, 96] on div "Script" at bounding box center [264, 96] width 35 height 17
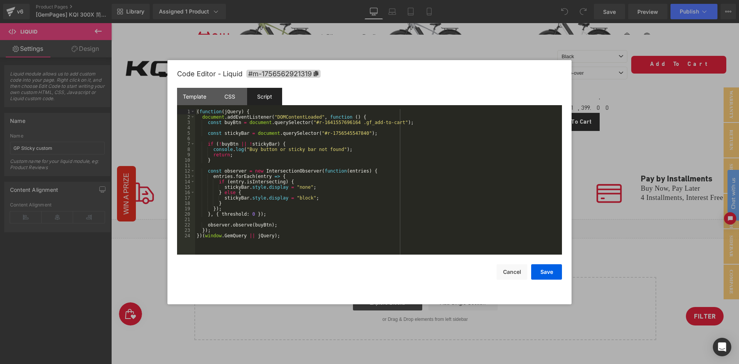
click at [292, 192] on div "( function ( jQuery ) { document . addEventListener ( "DOMContentLoaded" , func…" at bounding box center [378, 187] width 367 height 156
